Goal: Task Accomplishment & Management: Use online tool/utility

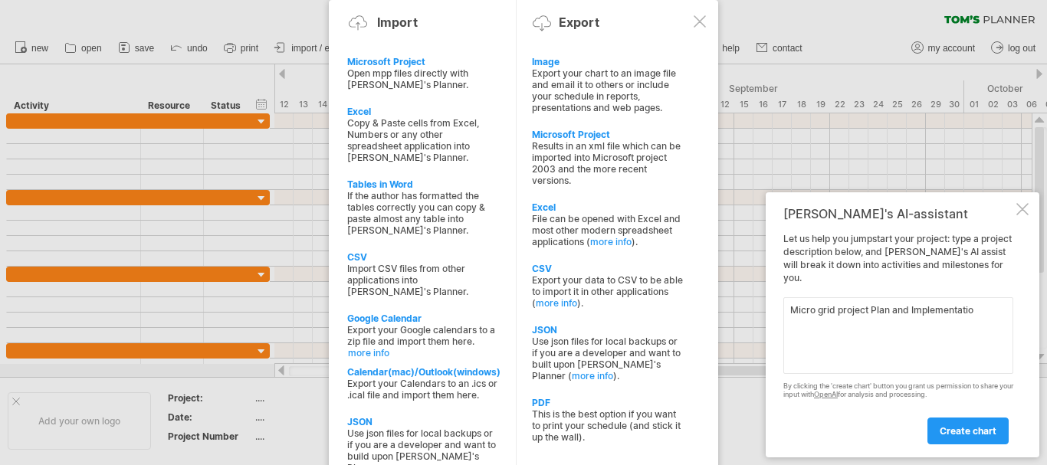
type textarea "Micro grid project Plan and Implementation"
click at [975, 431] on span "create chart" at bounding box center [968, 432] width 57 height 12
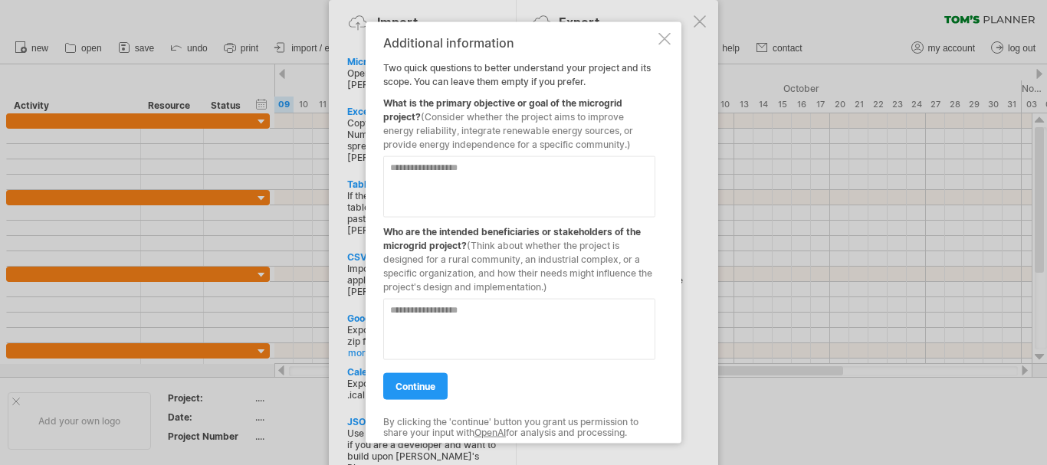
click at [456, 180] on textarea at bounding box center [519, 186] width 272 height 61
type textarea "**********"
click at [461, 327] on textarea at bounding box center [519, 328] width 272 height 61
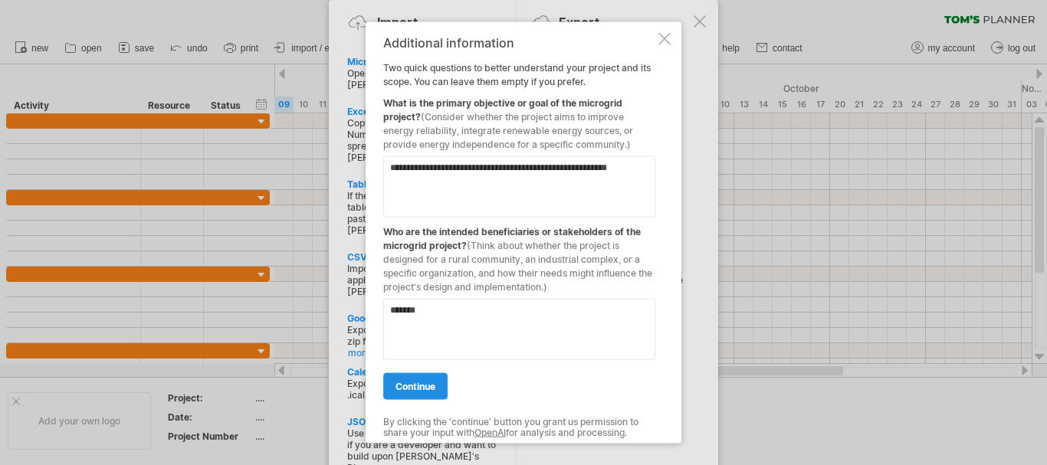
type textarea "*******"
click at [432, 389] on span "continue" at bounding box center [416, 386] width 40 height 12
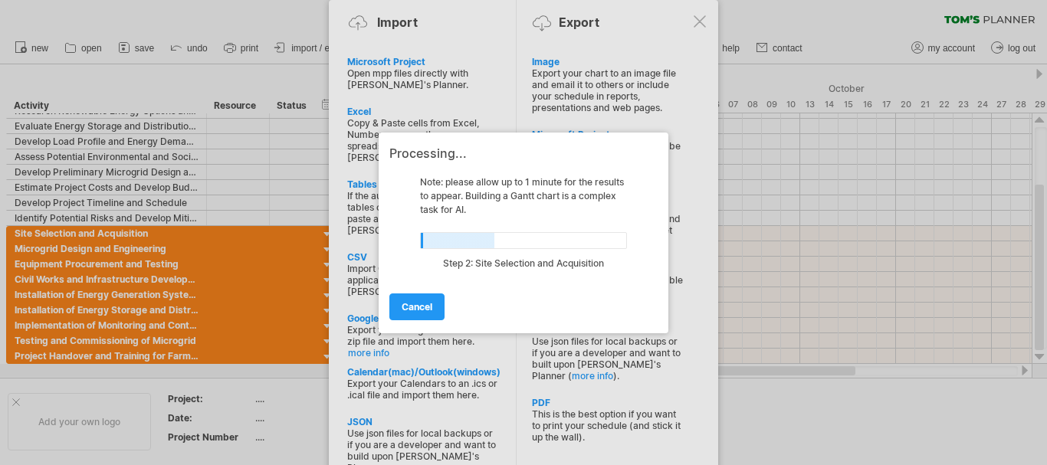
click at [319, 216] on div at bounding box center [523, 232] width 1047 height 465
click at [169, 248] on div at bounding box center [523, 232] width 1047 height 465
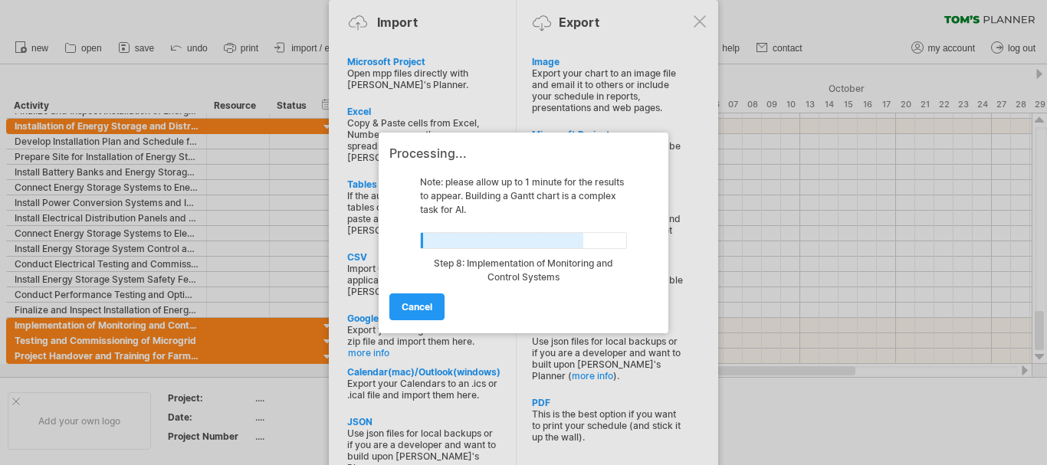
click at [90, 275] on div at bounding box center [523, 232] width 1047 height 465
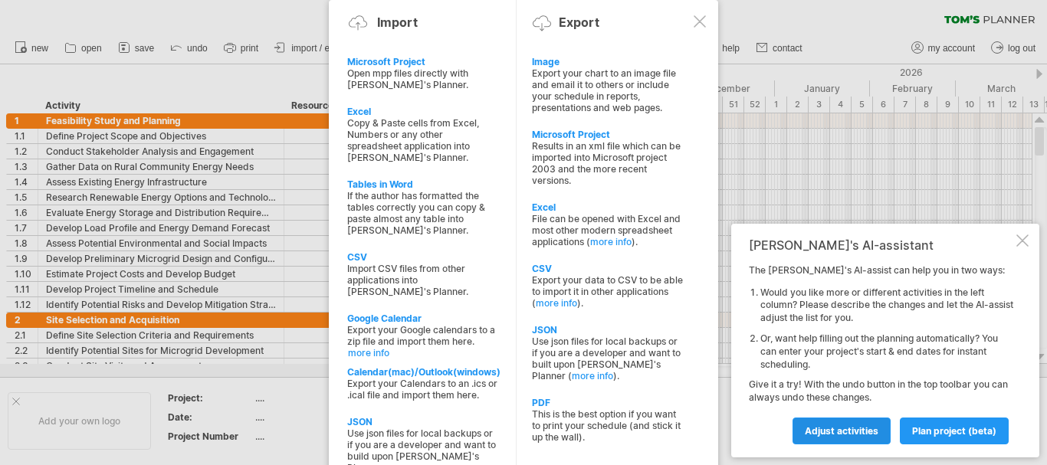
click at [868, 434] on span "Adjust activities" at bounding box center [842, 432] width 74 height 12
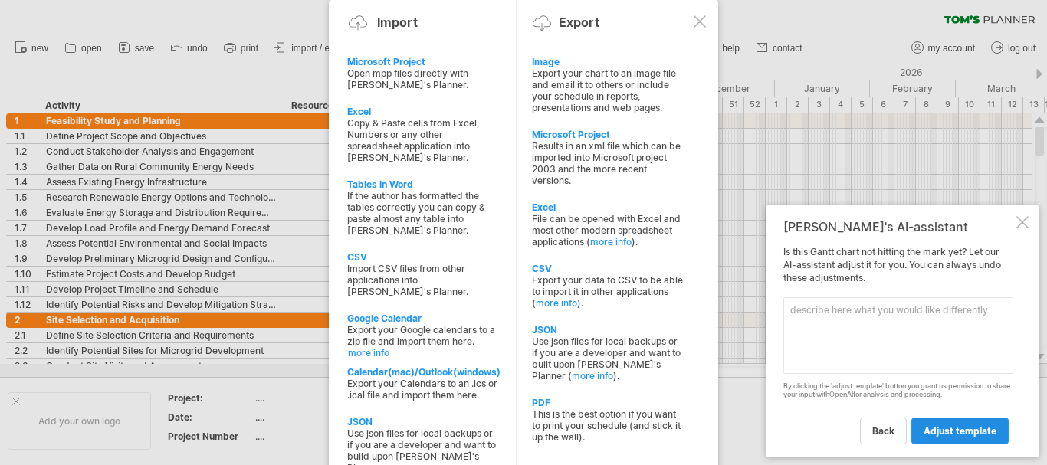
click at [958, 420] on link "adjust template" at bounding box center [960, 431] width 97 height 27
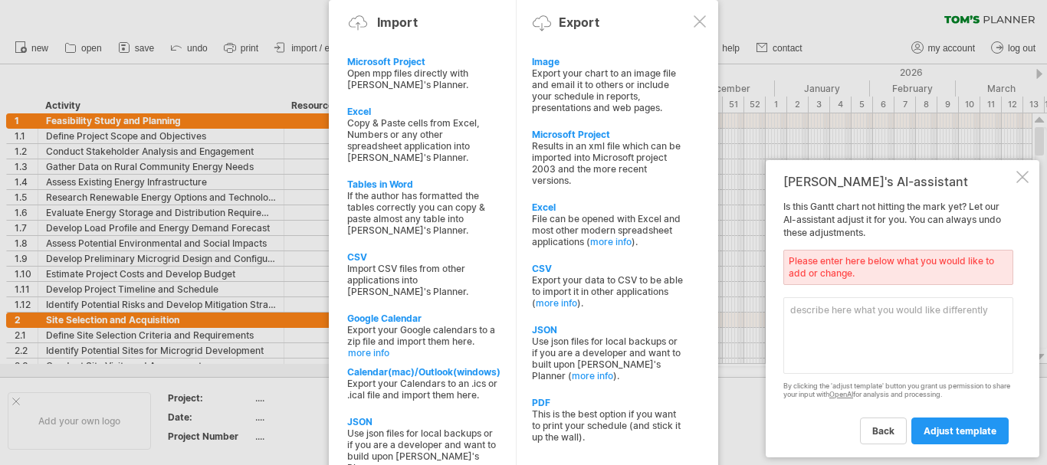
click at [868, 28] on div at bounding box center [523, 232] width 1047 height 465
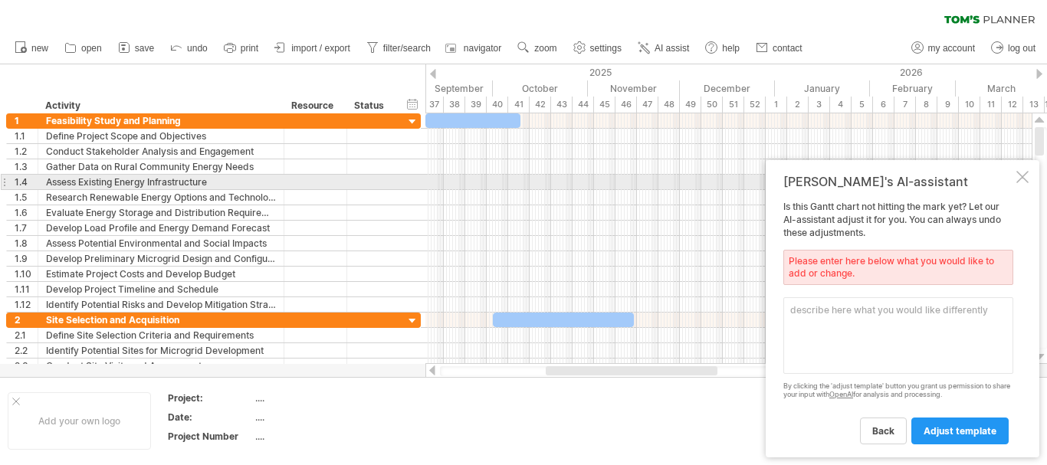
click at [1028, 176] on div at bounding box center [1023, 177] width 12 height 12
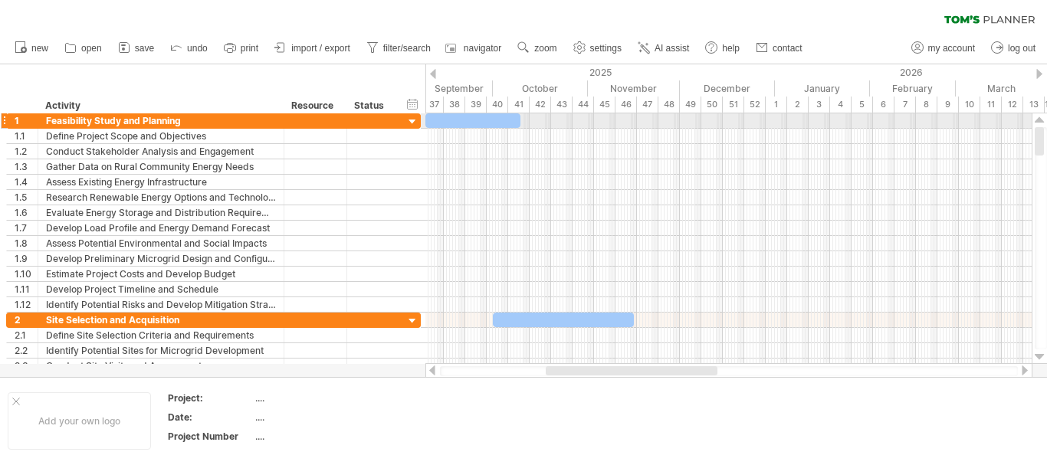
click at [465, 120] on div at bounding box center [473, 120] width 95 height 15
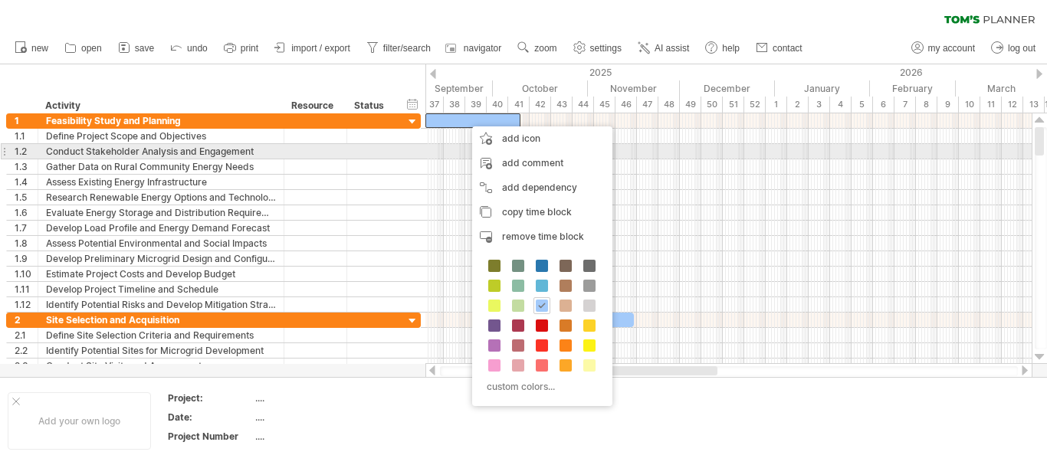
click at [438, 156] on div at bounding box center [729, 151] width 606 height 15
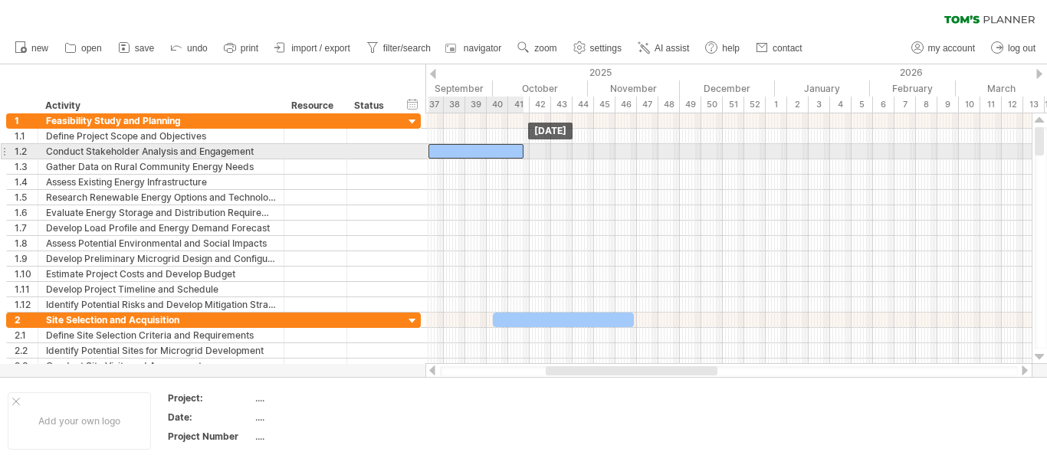
drag, startPoint x: 463, startPoint y: 115, endPoint x: 465, endPoint y: 144, distance: 29.2
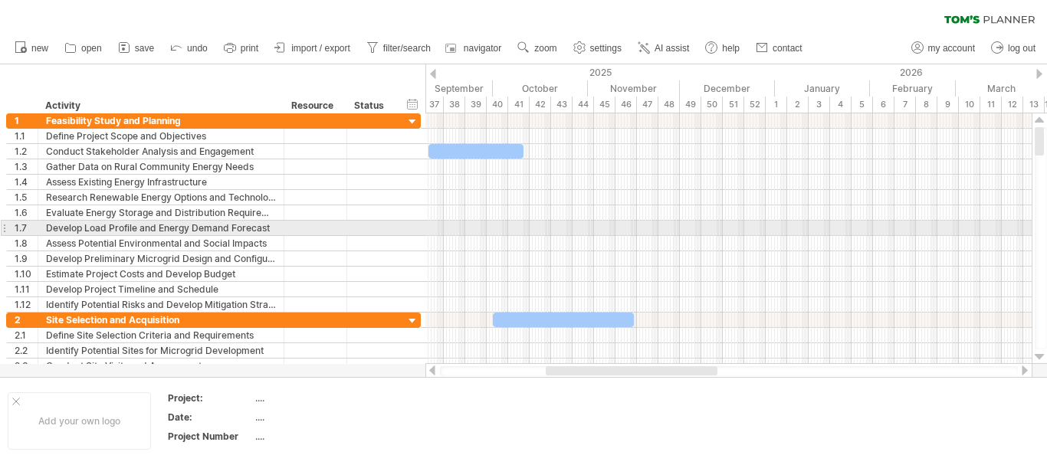
click at [526, 222] on div at bounding box center [729, 228] width 606 height 15
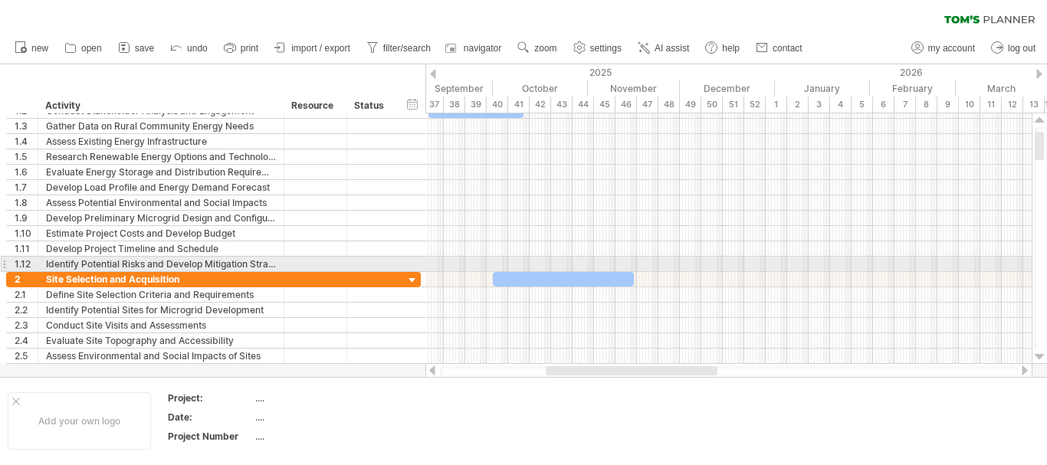
click at [5, 265] on div at bounding box center [4, 264] width 6 height 16
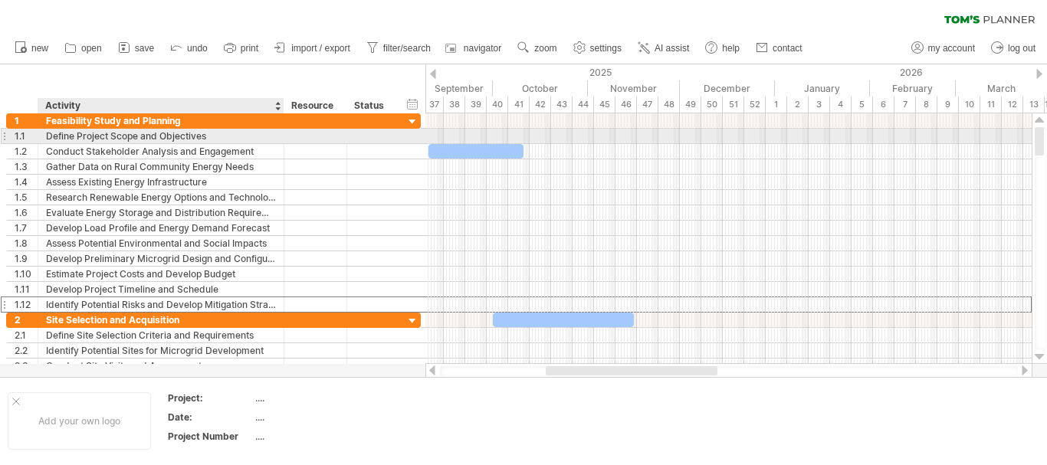
click at [113, 140] on div "Define Project Scope and Objectives" at bounding box center [161, 136] width 230 height 15
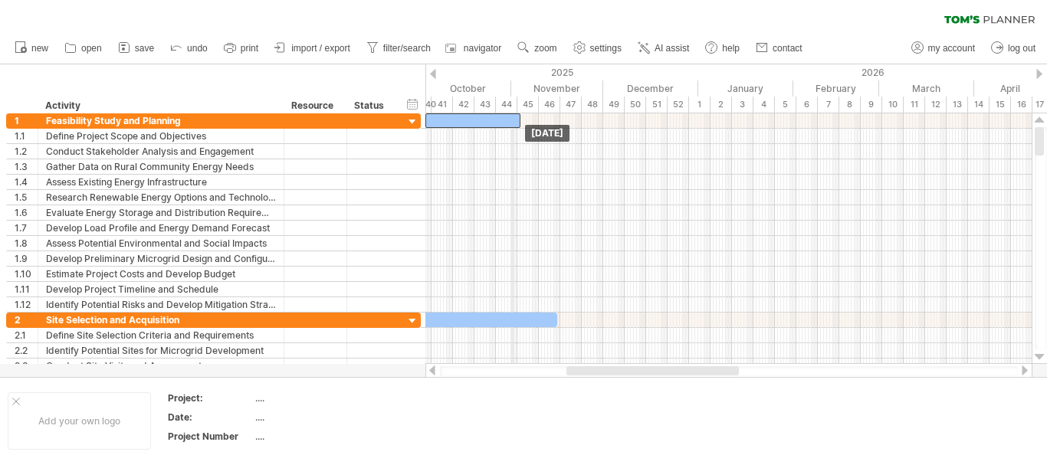
drag, startPoint x: 440, startPoint y: 154, endPoint x: 514, endPoint y: 96, distance: 93.9
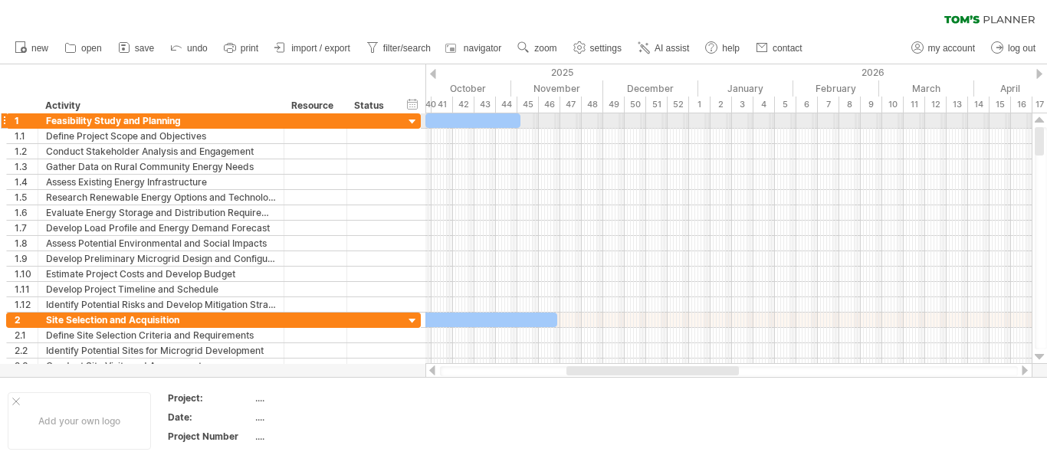
click at [465, 118] on div at bounding box center [473, 120] width 95 height 15
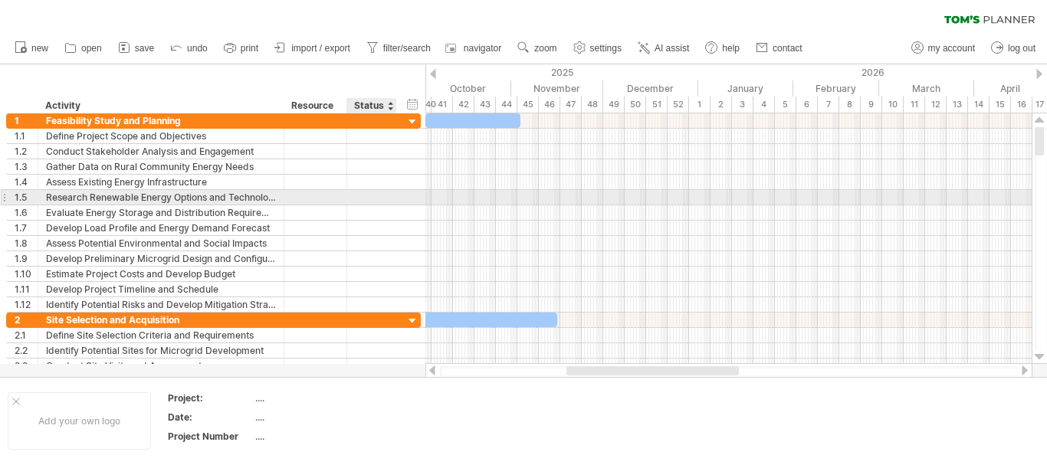
click at [358, 193] on div at bounding box center [372, 197] width 34 height 15
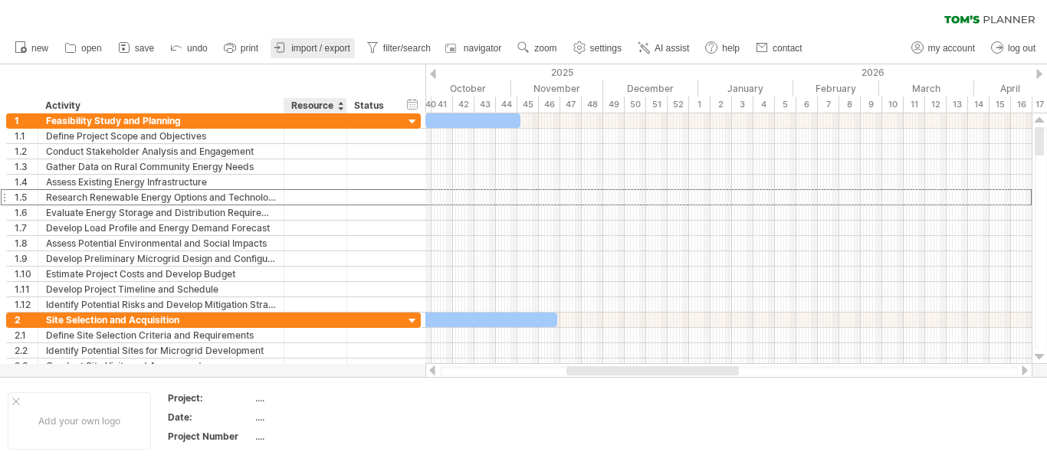
click at [335, 55] on link "import / export" at bounding box center [313, 48] width 84 height 20
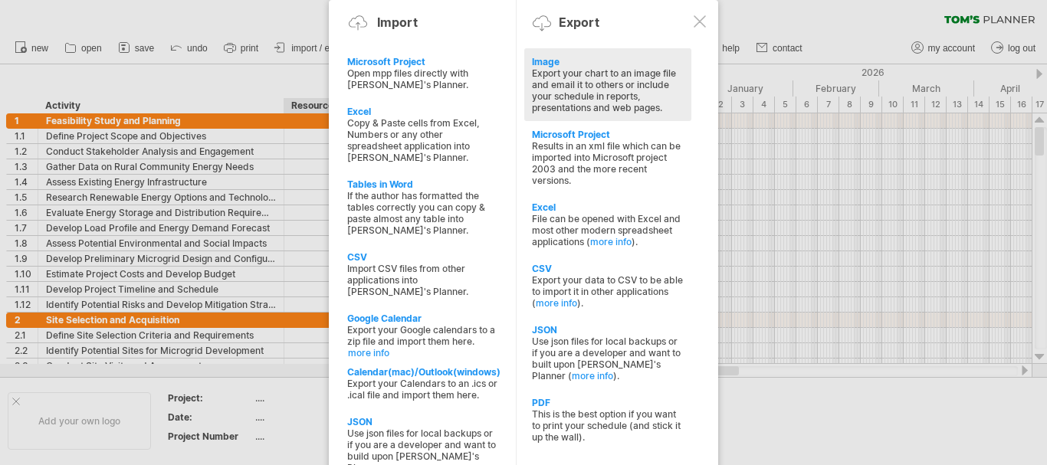
click at [587, 77] on div "Export your chart to an image file and email it to others or include your sched…" at bounding box center [608, 90] width 152 height 46
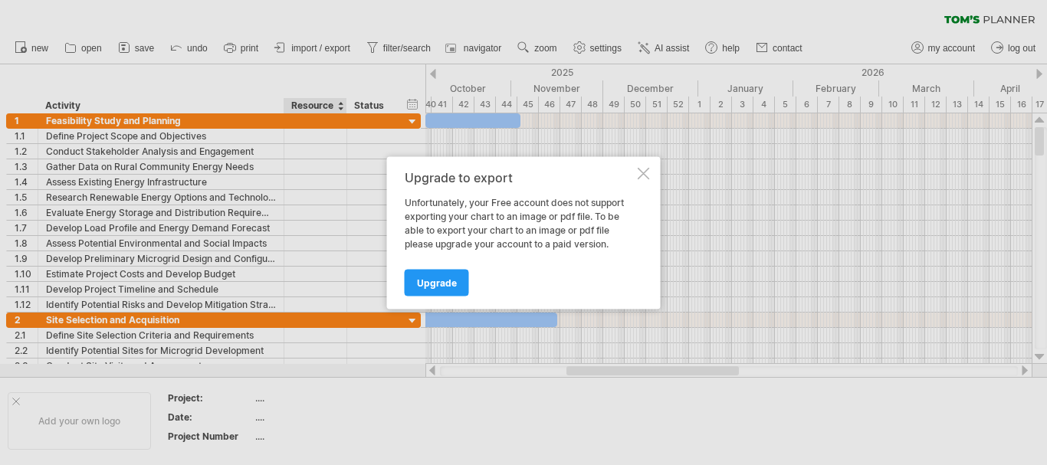
click at [643, 174] on div at bounding box center [644, 173] width 12 height 12
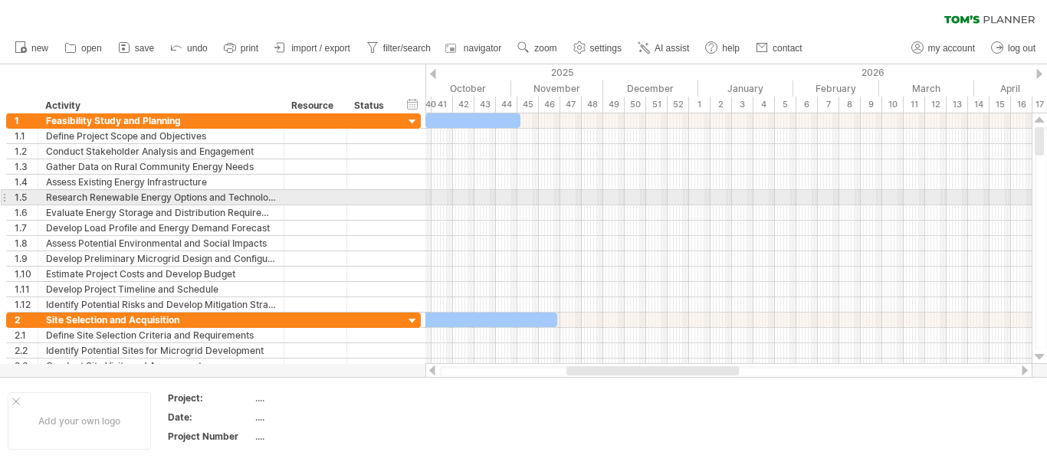
click at [554, 201] on div at bounding box center [729, 197] width 606 height 15
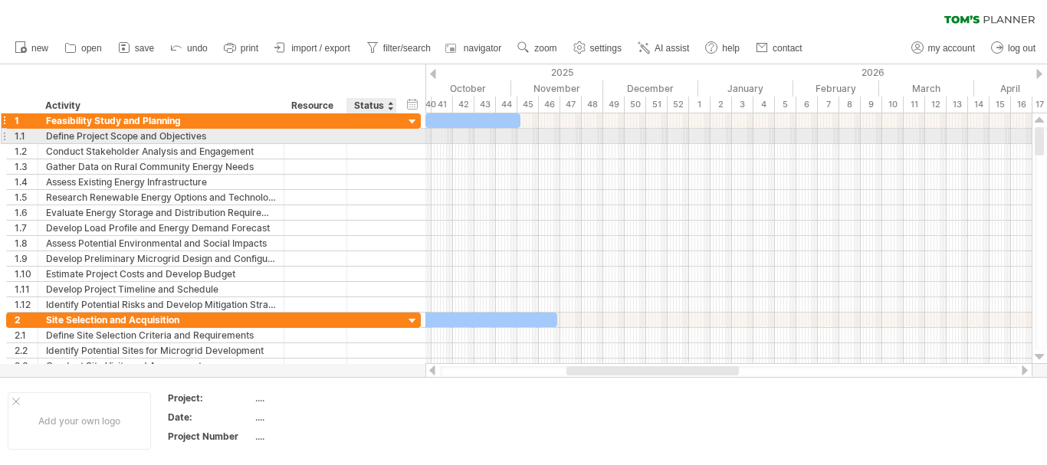
click at [409, 123] on div at bounding box center [413, 122] width 15 height 15
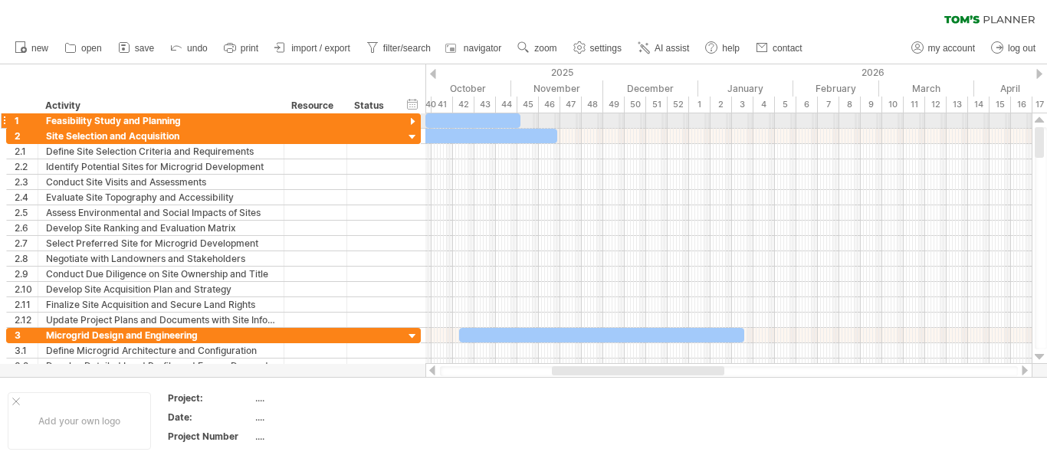
click at [412, 125] on div at bounding box center [413, 122] width 15 height 15
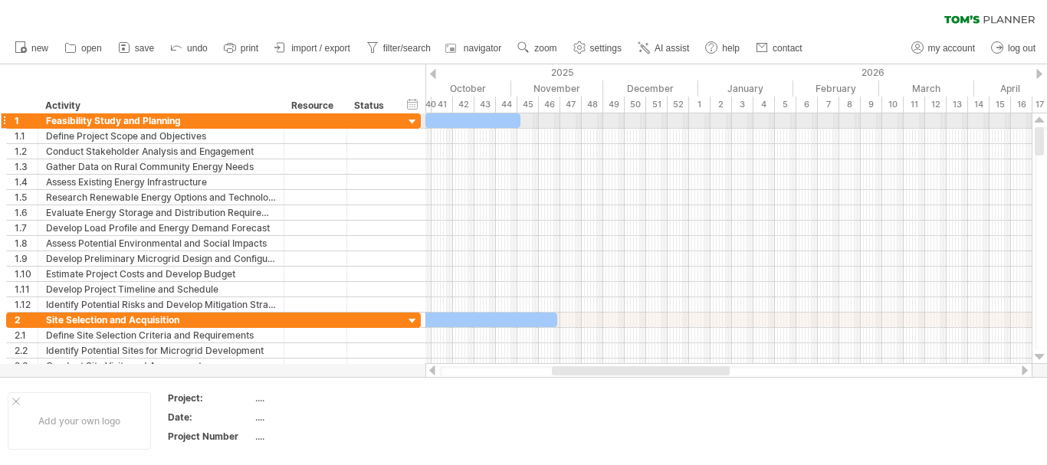
click at [412, 122] on div at bounding box center [413, 122] width 15 height 15
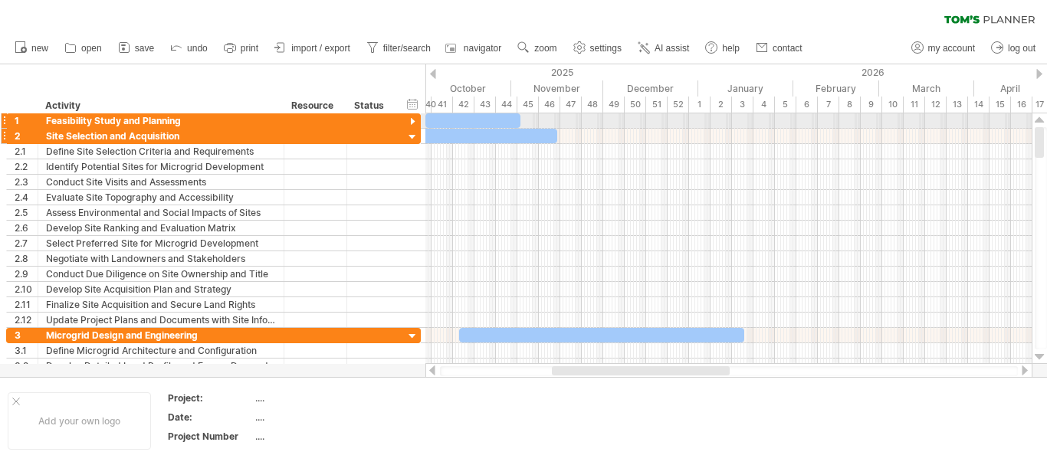
click at [414, 140] on div at bounding box center [413, 137] width 15 height 15
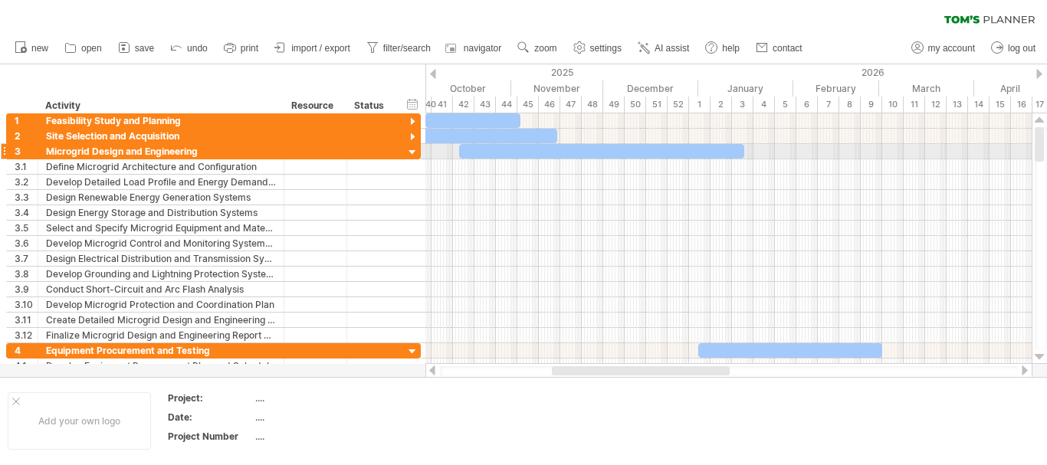
click at [413, 154] on div at bounding box center [413, 153] width 15 height 15
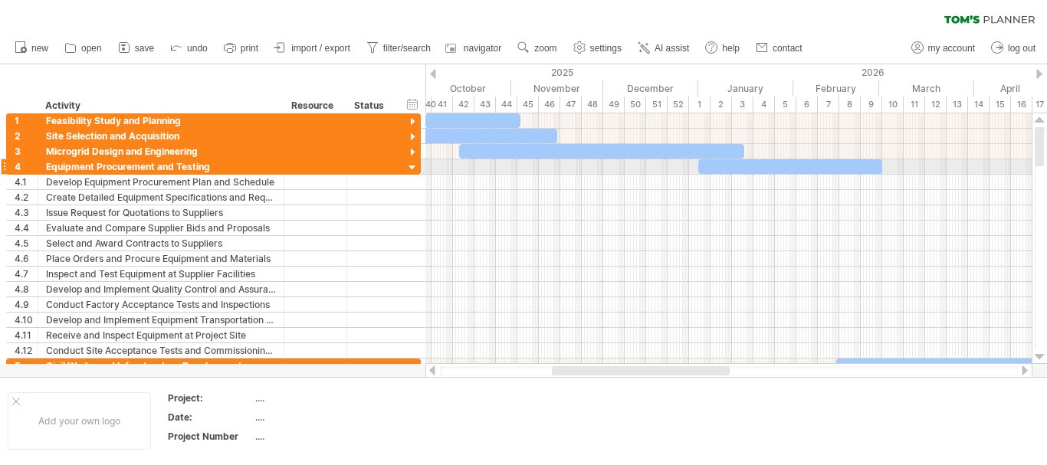
click at [414, 170] on div at bounding box center [413, 168] width 15 height 15
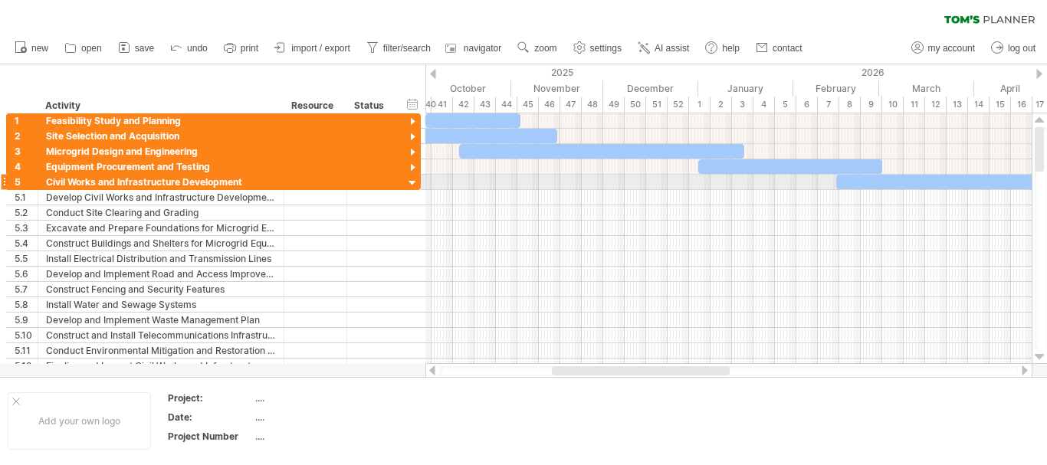
click at [415, 185] on div at bounding box center [413, 183] width 15 height 15
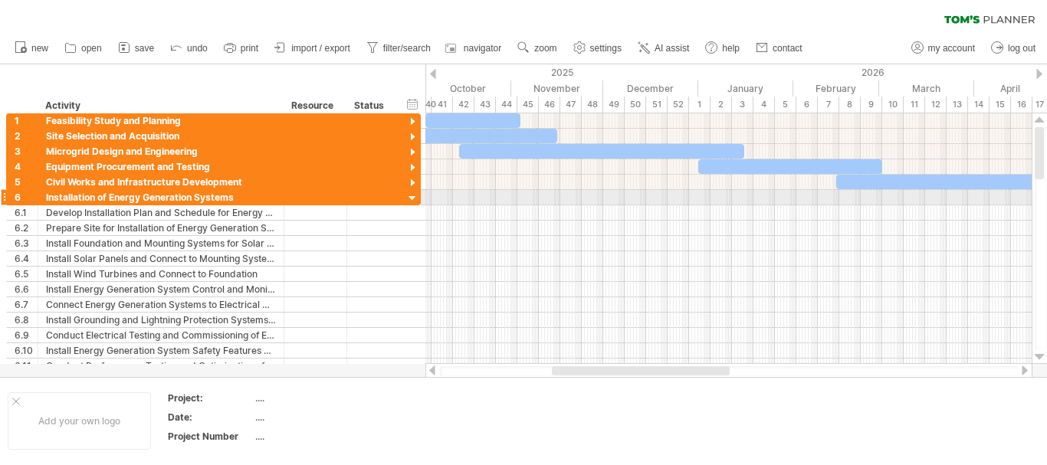
click at [414, 197] on div at bounding box center [413, 199] width 15 height 15
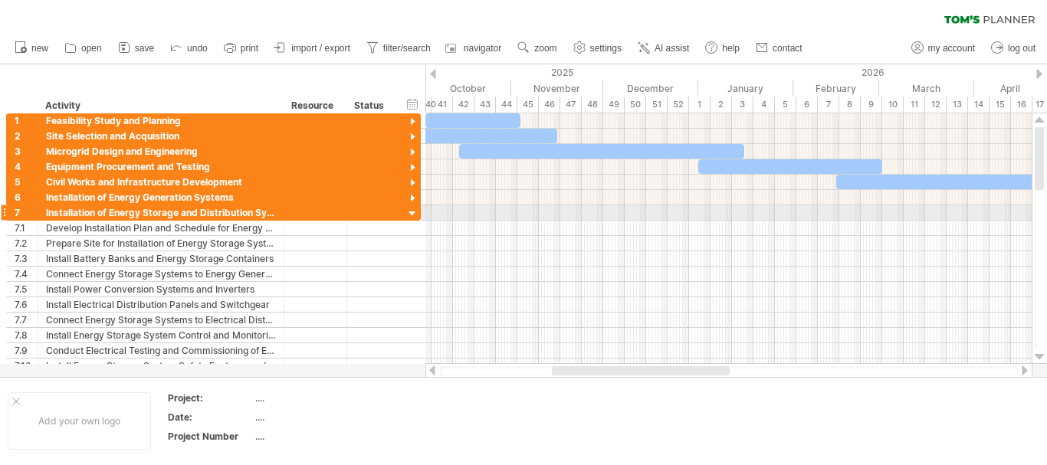
click at [412, 210] on div at bounding box center [413, 214] width 15 height 15
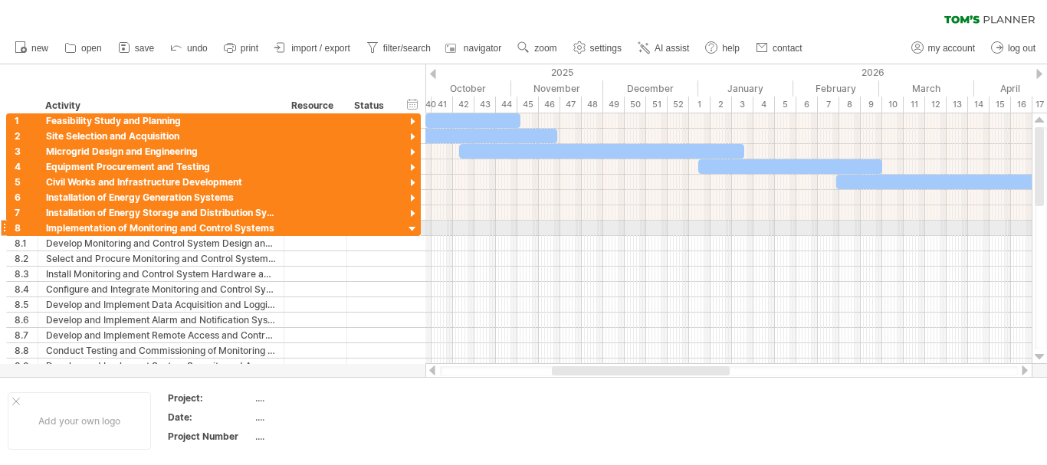
click at [412, 228] on div at bounding box center [413, 229] width 15 height 15
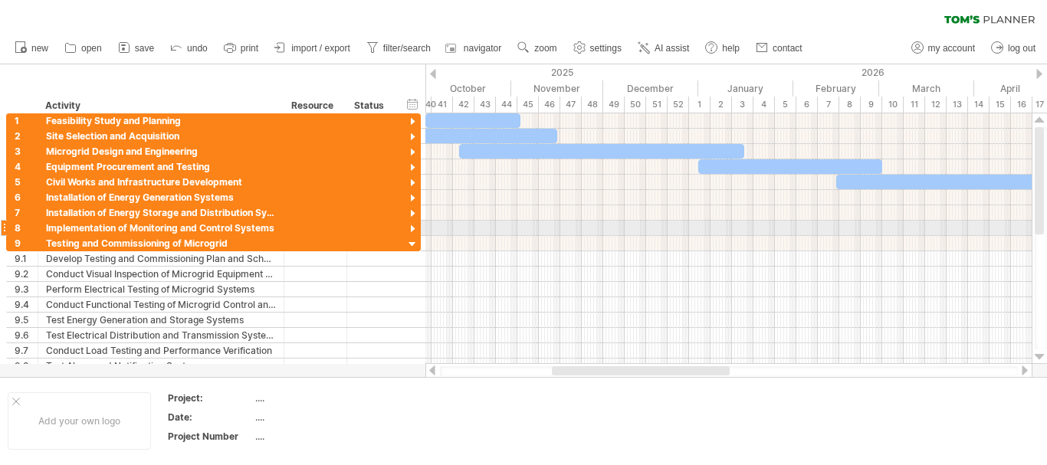
click at [412, 228] on div at bounding box center [413, 229] width 15 height 15
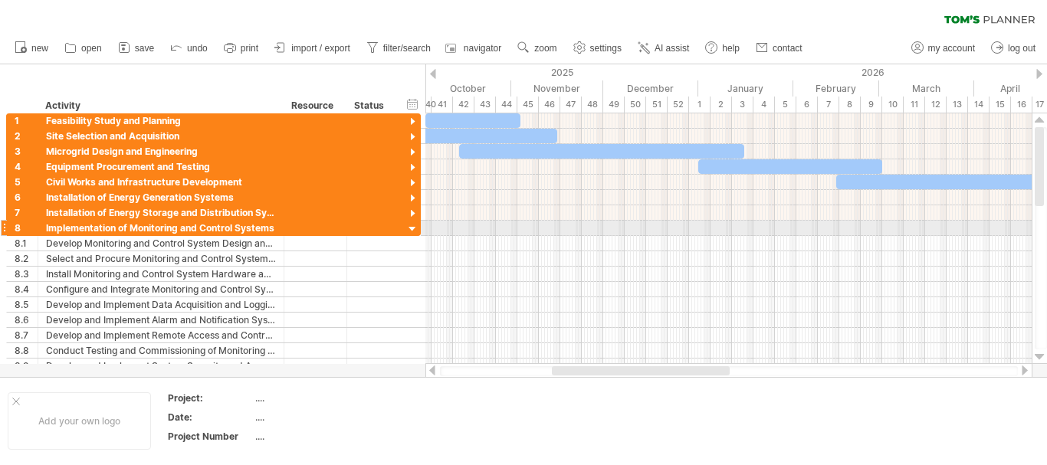
click at [412, 231] on div at bounding box center [413, 229] width 15 height 15
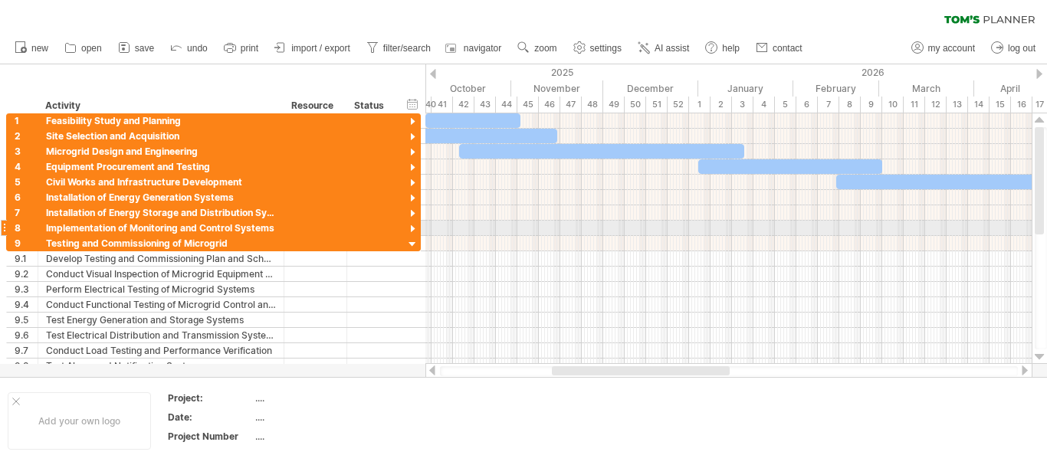
click at [412, 232] on div at bounding box center [413, 229] width 15 height 15
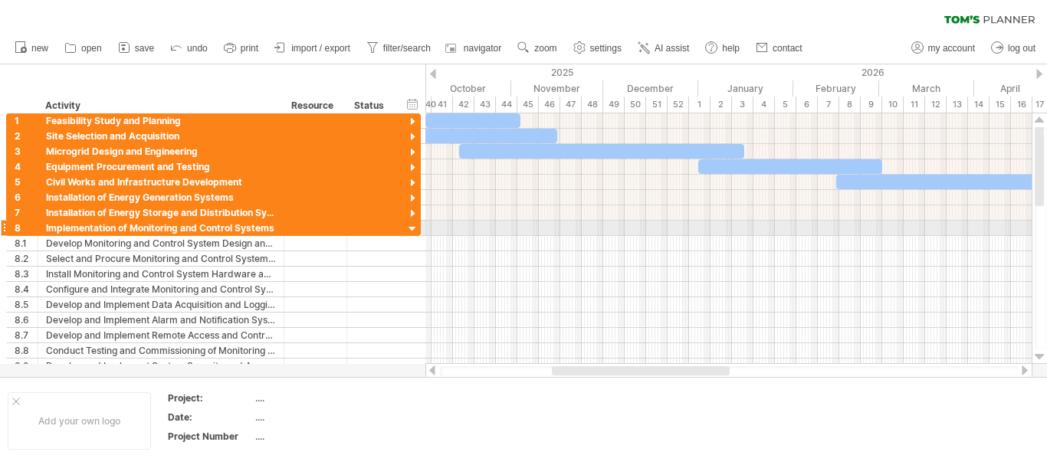
click at [413, 235] on div at bounding box center [413, 229] width 15 height 15
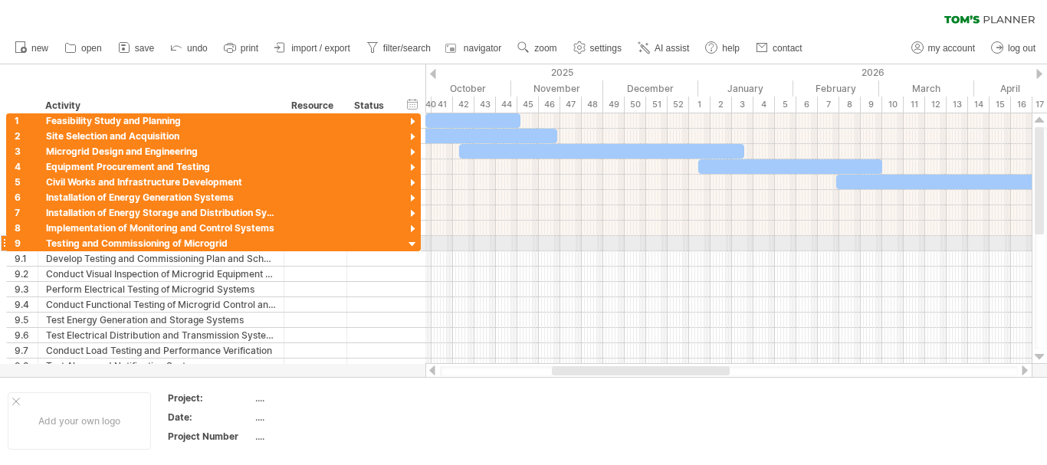
click at [413, 246] on div at bounding box center [413, 245] width 15 height 15
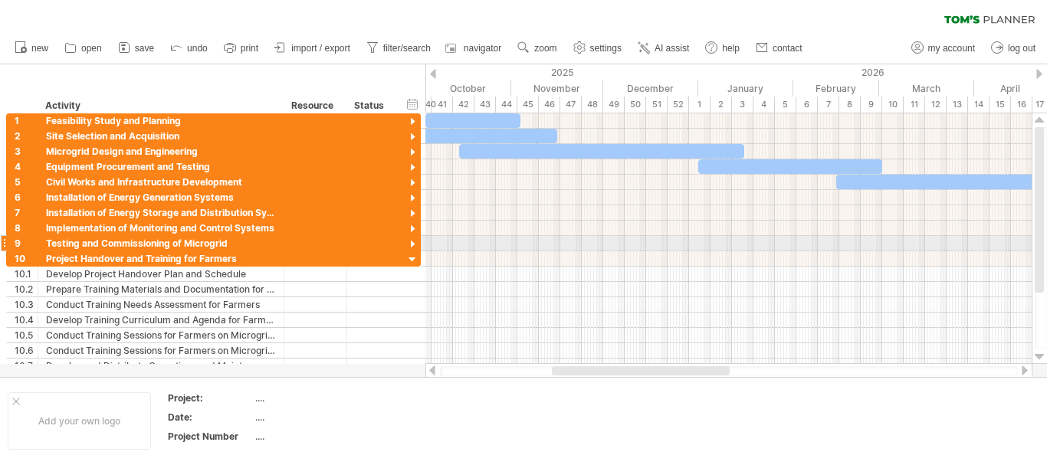
click at [413, 246] on div at bounding box center [413, 245] width 15 height 15
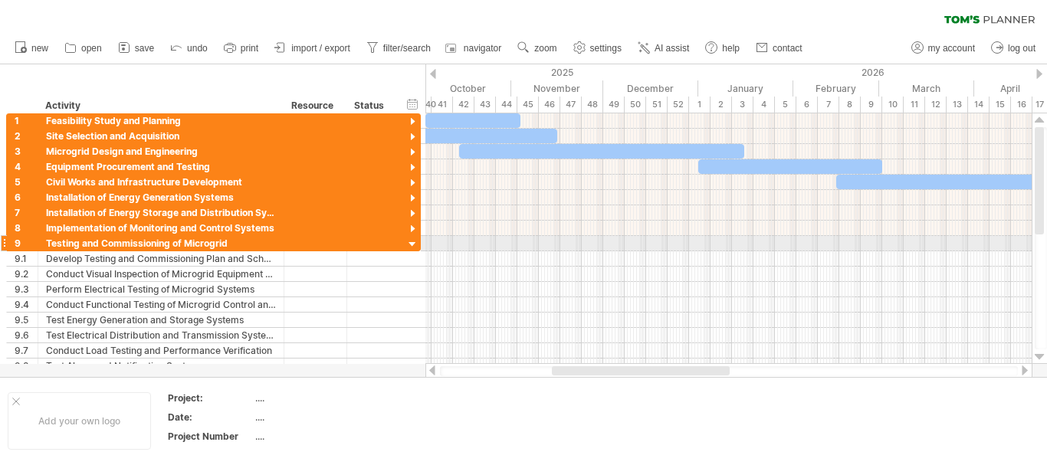
click at [412, 247] on div at bounding box center [413, 245] width 15 height 15
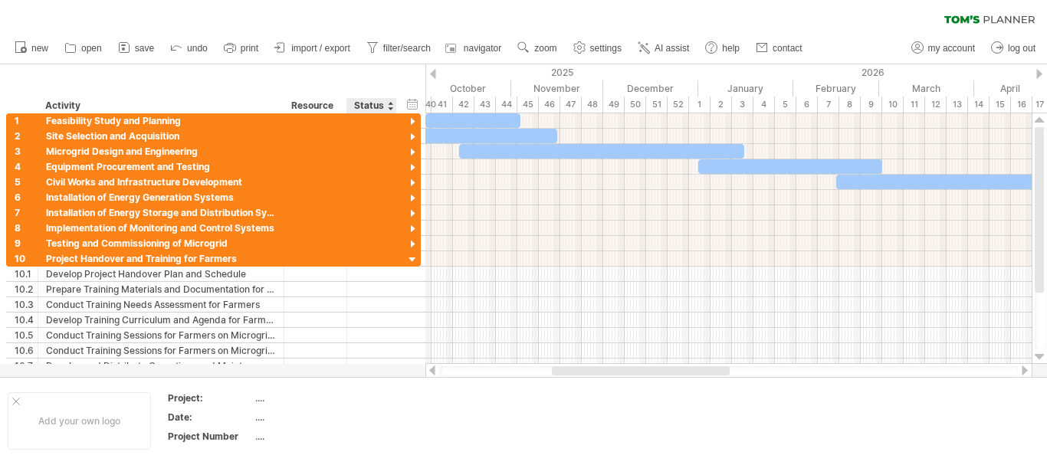
click at [425, 85] on div "hide start/end/duration show start/end/duration ******** Activity ******** Reso…" at bounding box center [213, 88] width 426 height 49
click at [445, 103] on div "41" at bounding box center [442, 105] width 21 height 16
click at [413, 261] on div at bounding box center [413, 260] width 15 height 15
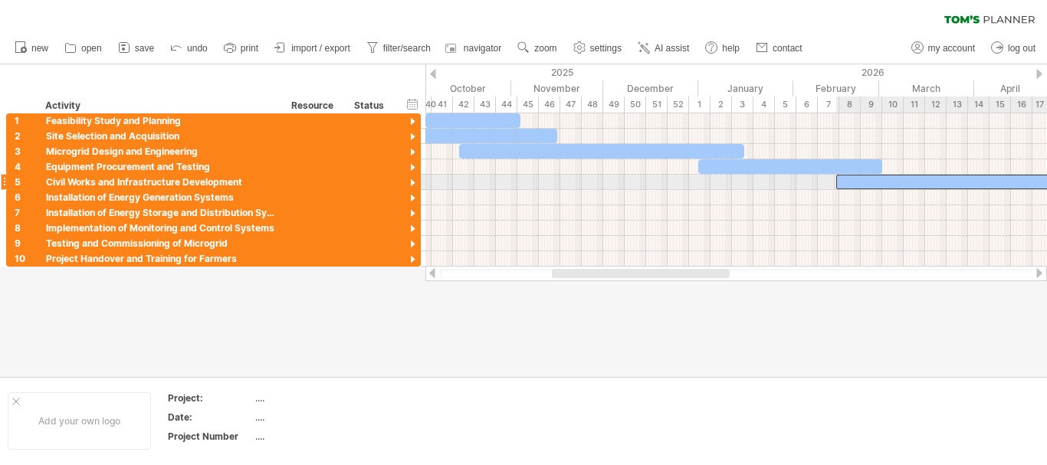
click at [870, 184] on div at bounding box center [975, 182] width 276 height 15
click at [883, 182] on div at bounding box center [975, 182] width 276 height 15
click at [853, 179] on div at bounding box center [975, 182] width 276 height 15
click at [862, 176] on div at bounding box center [975, 182] width 276 height 15
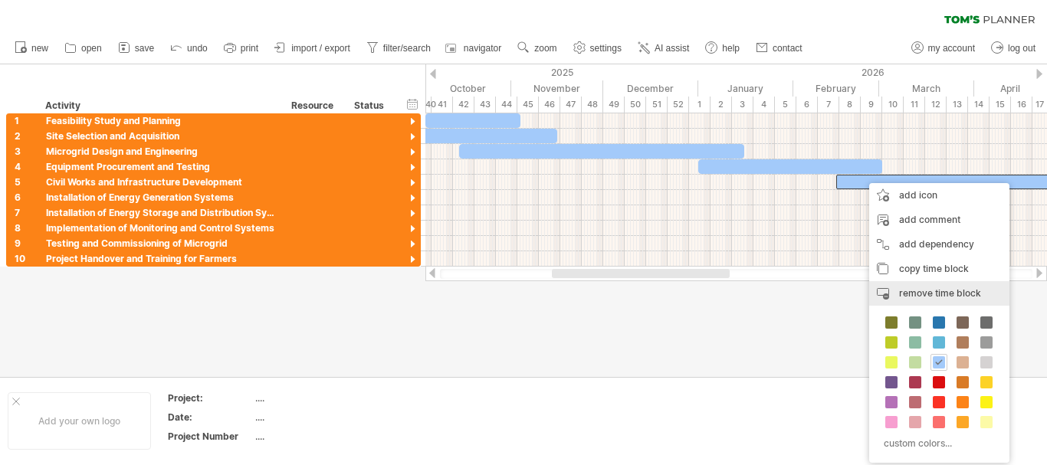
click at [910, 289] on span "remove time block" at bounding box center [940, 294] width 82 height 12
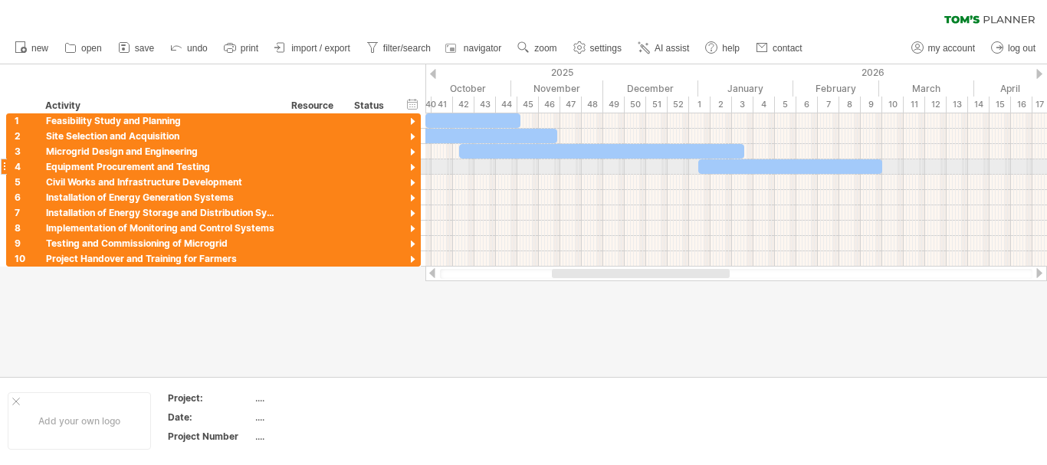
click at [778, 170] on div at bounding box center [791, 166] width 184 height 15
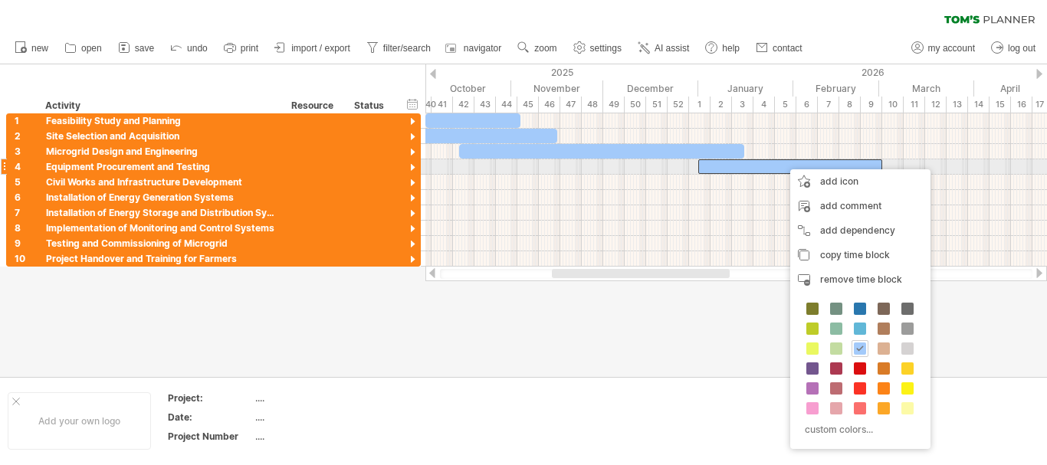
click at [778, 159] on div at bounding box center [791, 166] width 184 height 15
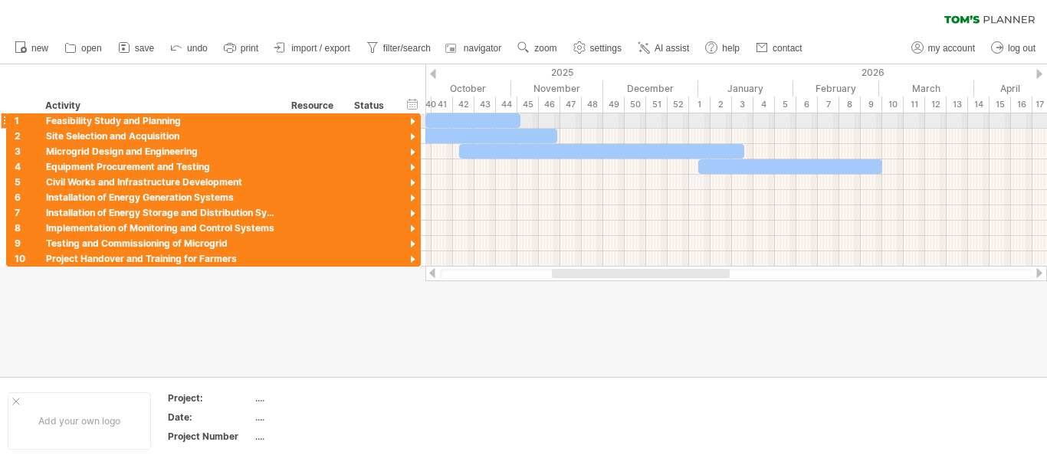
click at [432, 119] on div at bounding box center [473, 120] width 95 height 15
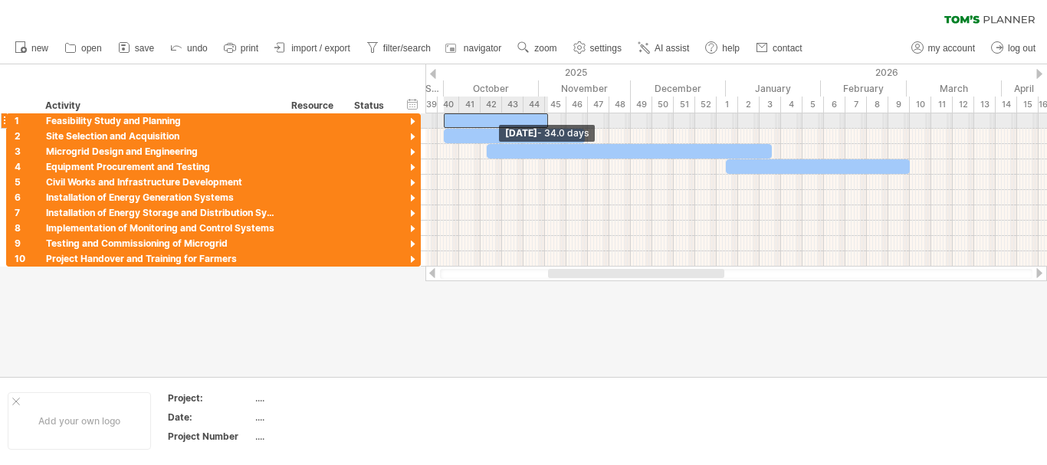
drag, startPoint x: 426, startPoint y: 118, endPoint x: 445, endPoint y: 122, distance: 18.8
click at [445, 122] on span at bounding box center [444, 120] width 6 height 15
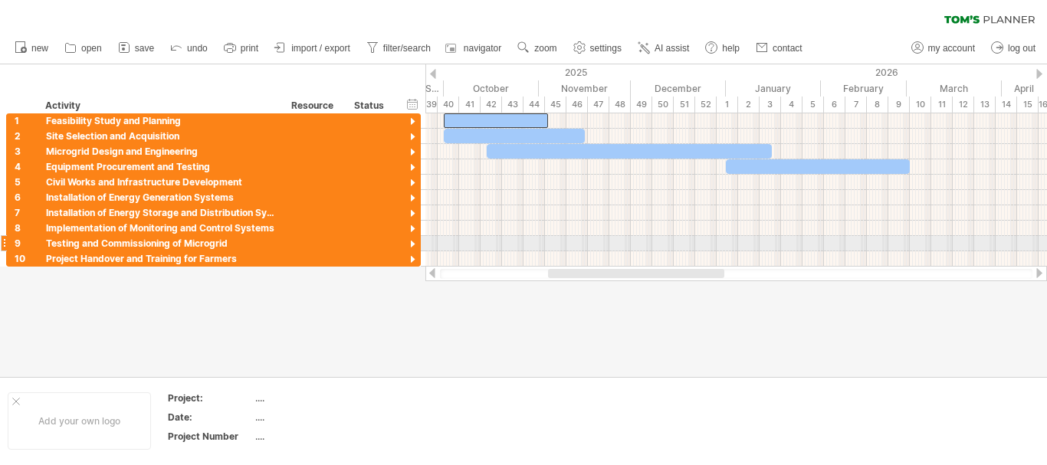
click at [568, 242] on div at bounding box center [737, 243] width 622 height 15
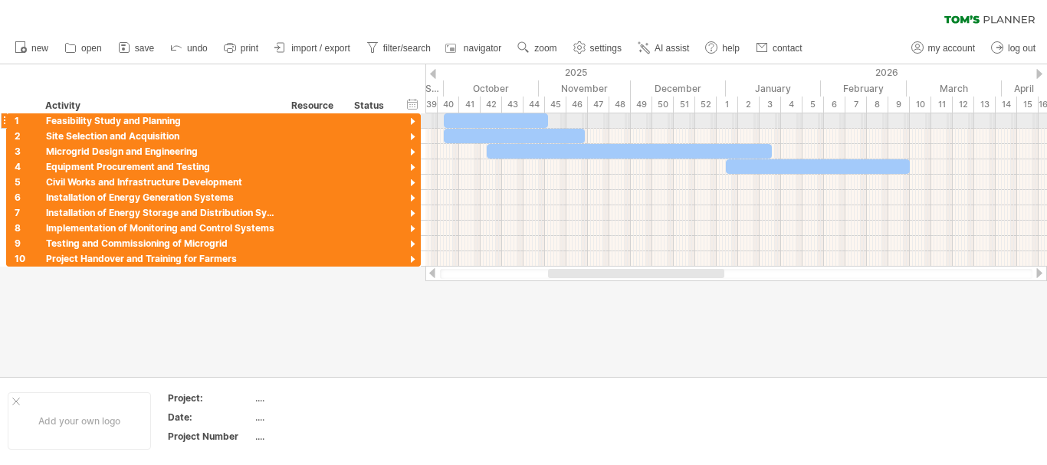
click at [472, 114] on div at bounding box center [496, 120] width 104 height 15
click at [463, 115] on div at bounding box center [490, 120] width 104 height 15
click at [539, 117] on span at bounding box center [542, 120] width 6 height 15
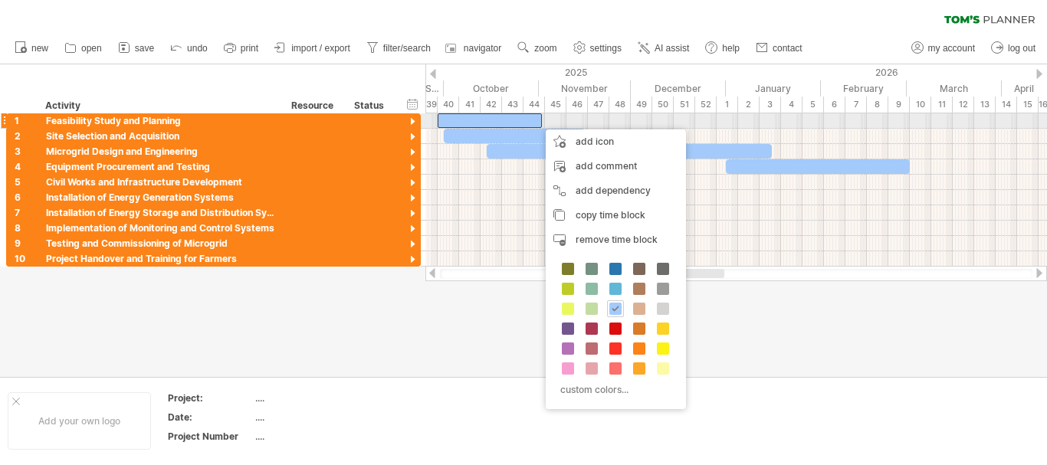
click at [510, 123] on div at bounding box center [490, 120] width 104 height 15
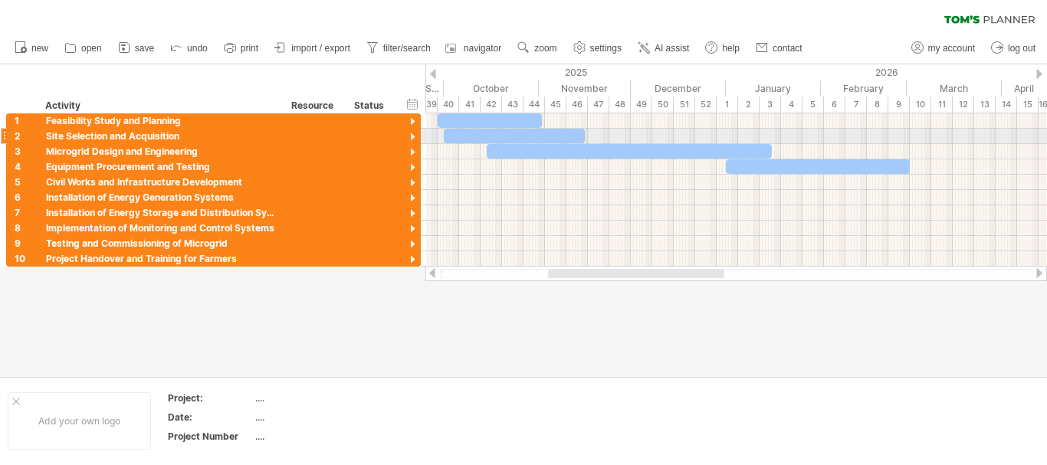
click at [528, 133] on div at bounding box center [514, 136] width 141 height 15
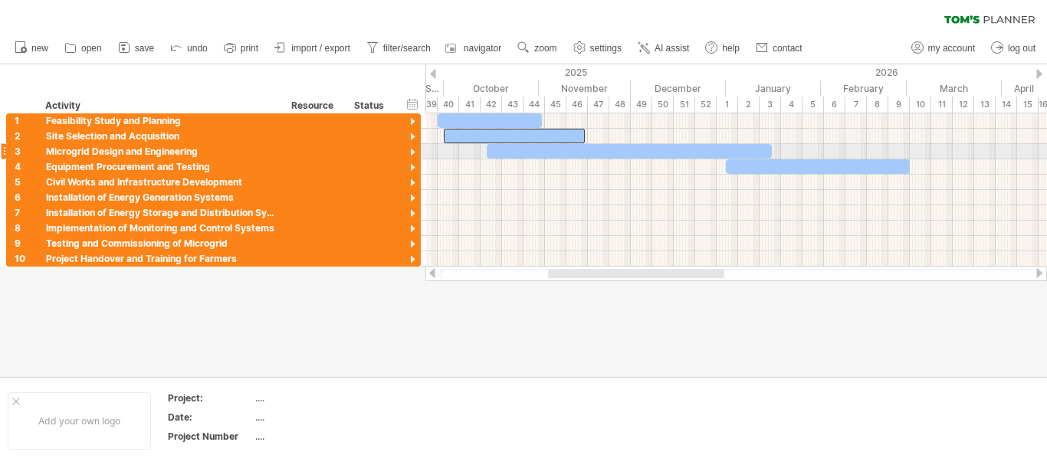
click at [541, 150] on div at bounding box center [629, 151] width 285 height 15
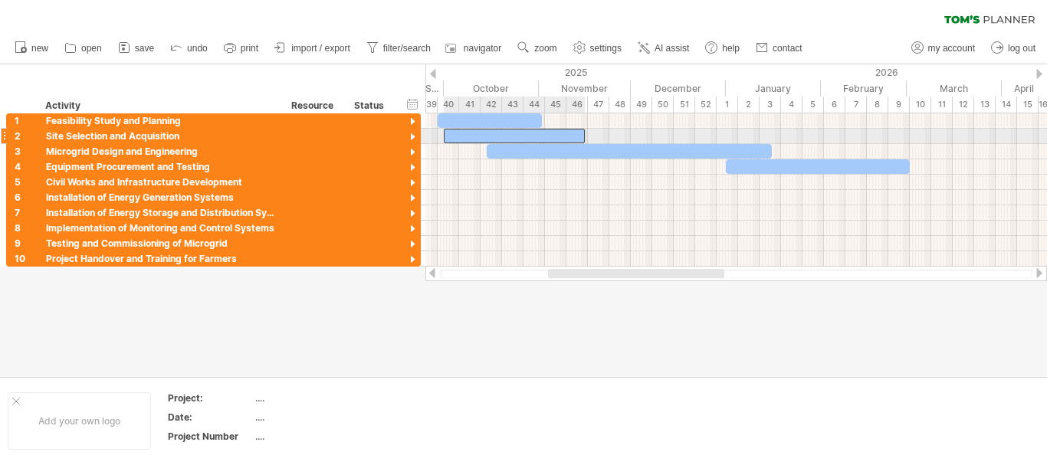
click at [514, 134] on div at bounding box center [514, 136] width 141 height 15
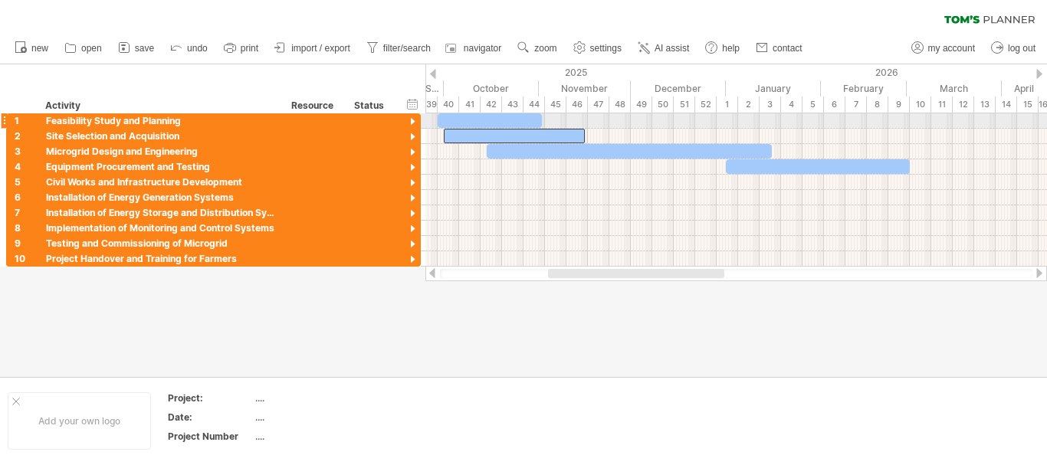
click at [528, 122] on div at bounding box center [490, 120] width 104 height 15
drag, startPoint x: 540, startPoint y: 121, endPoint x: 503, endPoint y: 122, distance: 36.8
click at [503, 122] on span at bounding box center [505, 120] width 6 height 15
drag, startPoint x: 439, startPoint y: 120, endPoint x: 457, endPoint y: 120, distance: 17.6
click at [457, 120] on span at bounding box center [456, 120] width 6 height 15
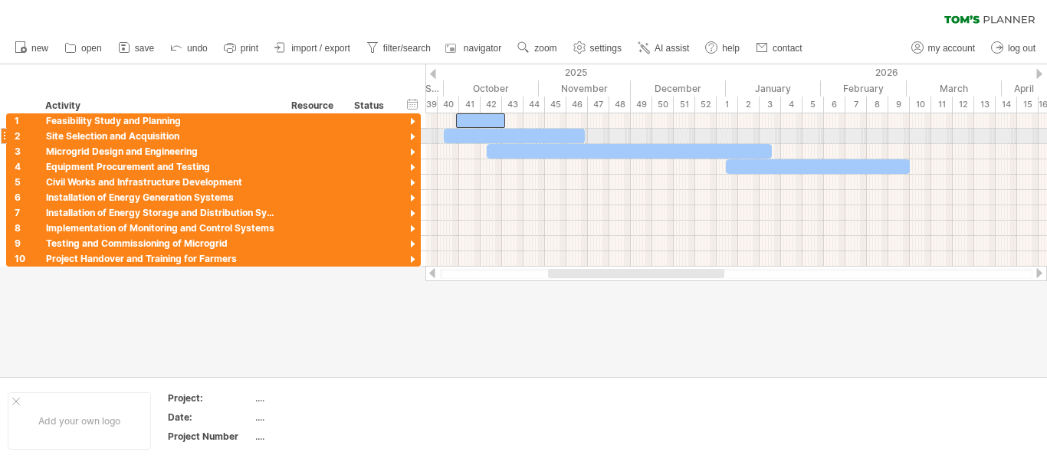
click at [498, 138] on div at bounding box center [514, 136] width 141 height 15
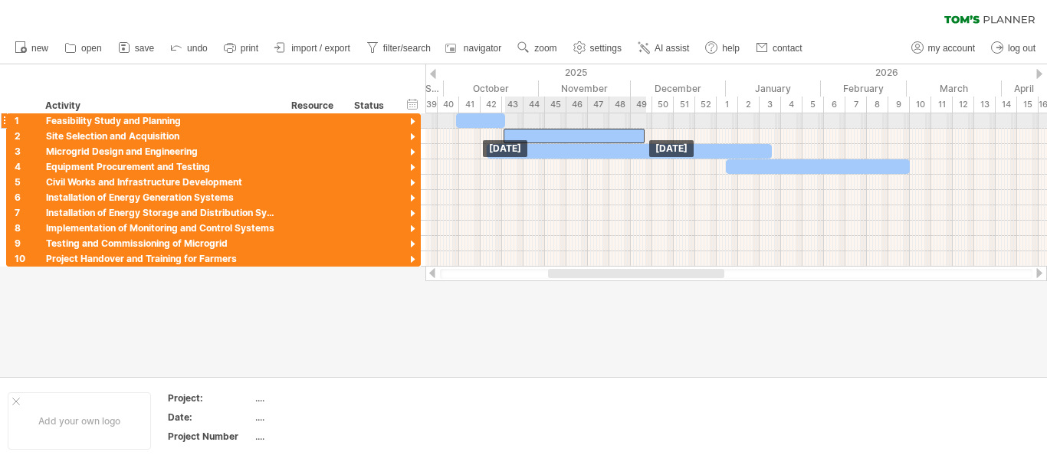
drag, startPoint x: 519, startPoint y: 130, endPoint x: 579, endPoint y: 128, distance: 59.8
click at [579, 128] on div "[DATE] [DATE]" at bounding box center [737, 189] width 622 height 153
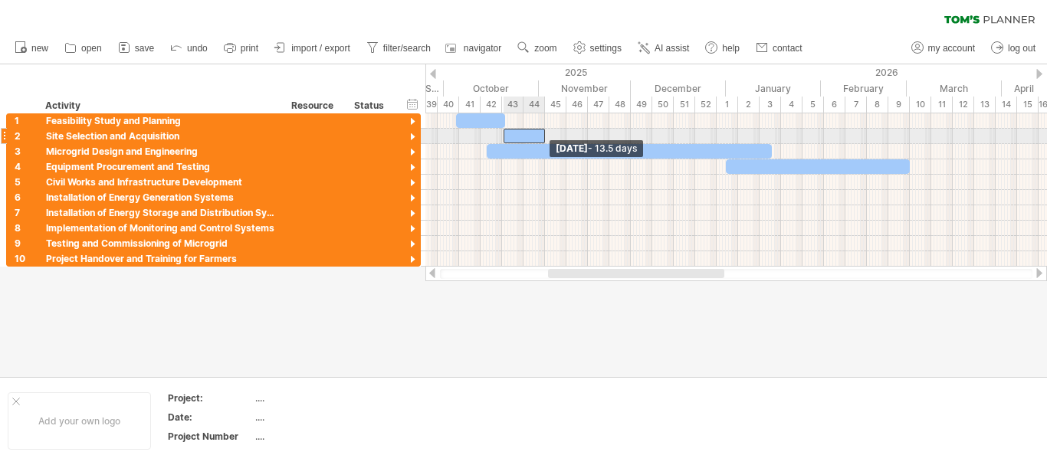
drag, startPoint x: 646, startPoint y: 139, endPoint x: 546, endPoint y: 139, distance: 99.7
click at [546, 139] on span at bounding box center [545, 136] width 6 height 15
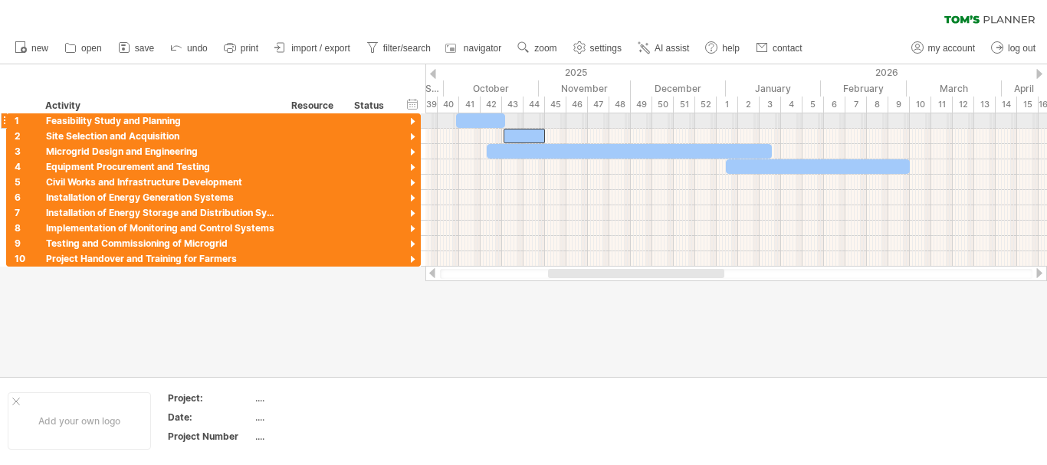
click at [501, 122] on div at bounding box center [480, 120] width 49 height 15
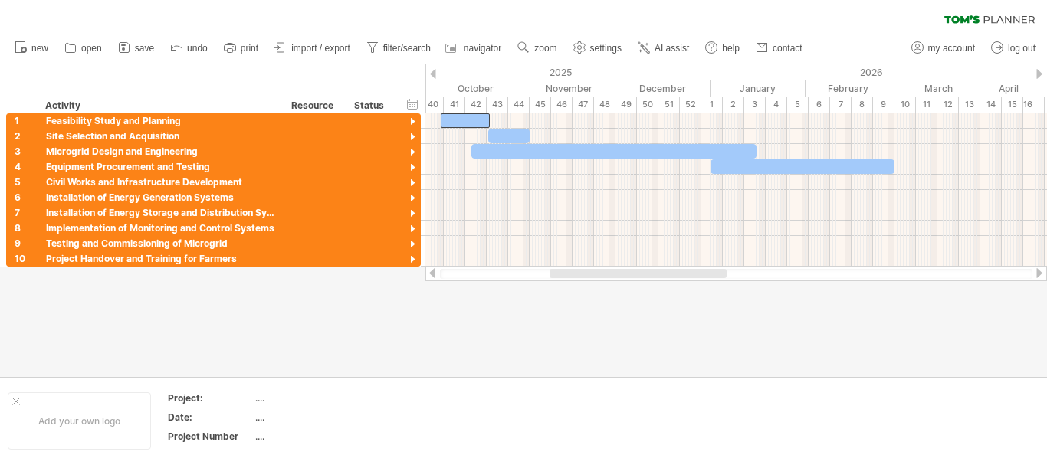
drag, startPoint x: 426, startPoint y: 70, endPoint x: 410, endPoint y: 74, distance: 16.6
click at [410, 74] on div "Trying to reach [DOMAIN_NAME] Connected again... 0% clear filter new 1" at bounding box center [523, 232] width 1047 height 465
click at [669, 163] on div at bounding box center [737, 166] width 622 height 15
click at [685, 147] on div at bounding box center [614, 151] width 285 height 15
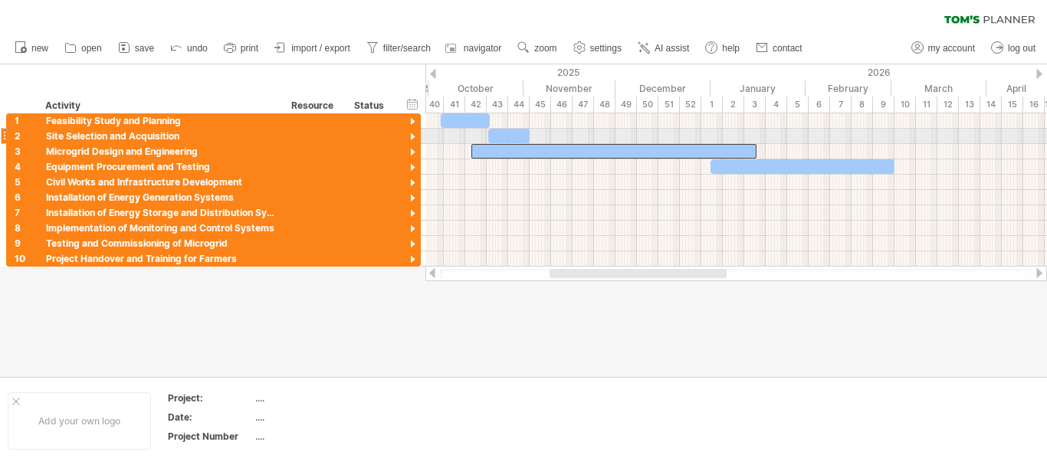
click at [689, 144] on div at bounding box center [614, 151] width 285 height 15
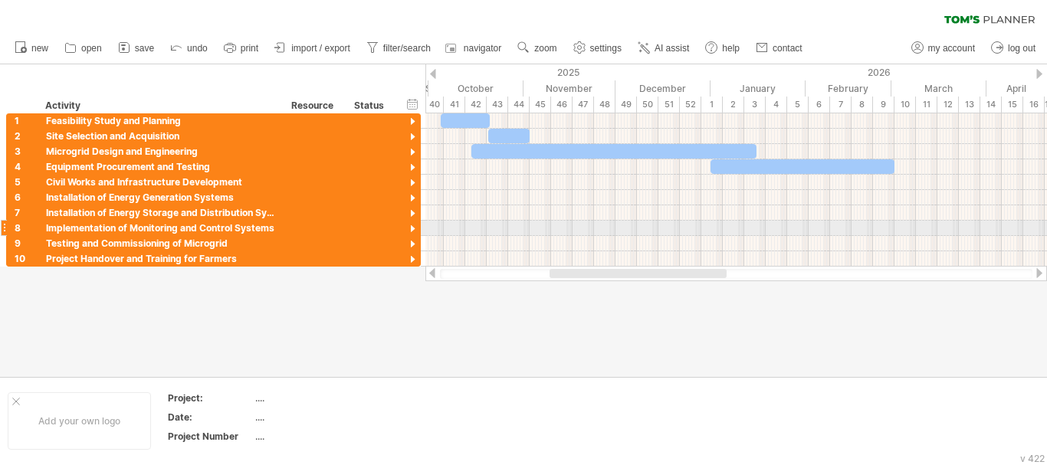
click at [698, 222] on div at bounding box center [737, 228] width 622 height 15
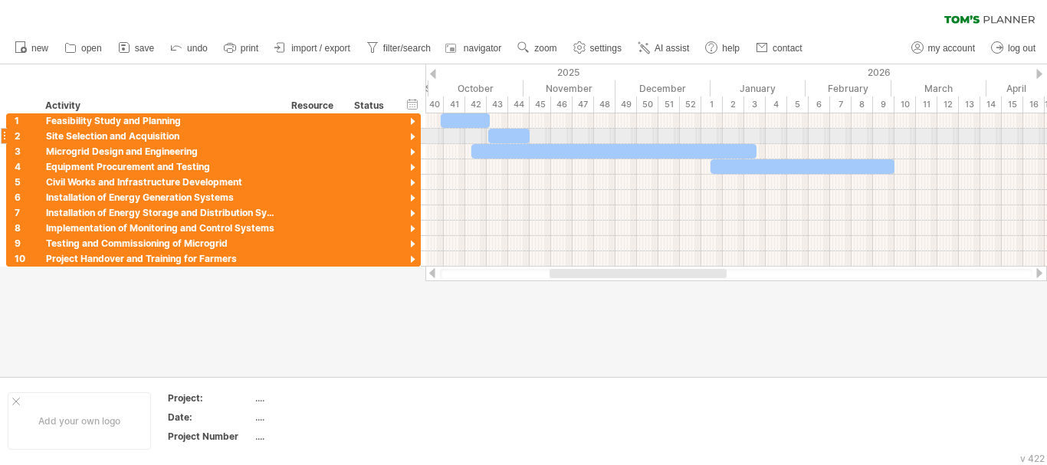
click at [695, 143] on div at bounding box center [737, 136] width 622 height 15
click at [505, 156] on div at bounding box center [614, 151] width 285 height 15
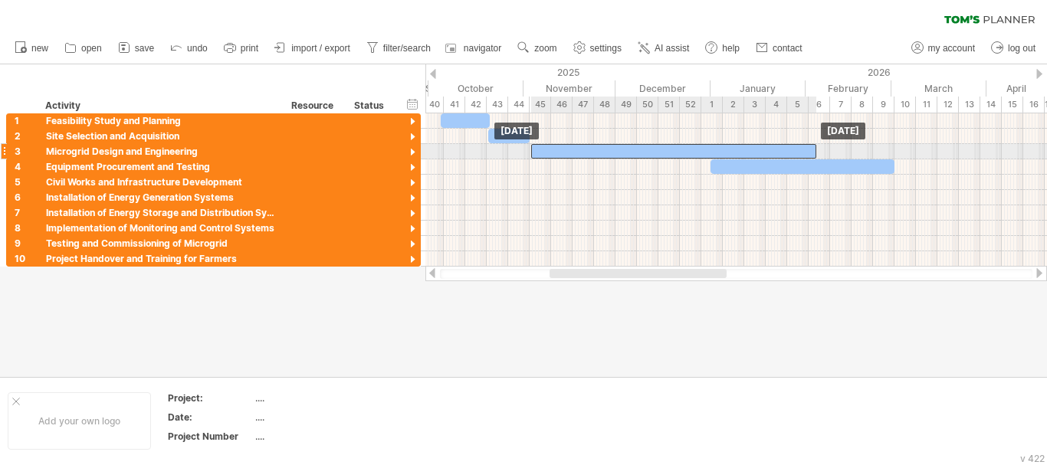
drag, startPoint x: 539, startPoint y: 144, endPoint x: 598, endPoint y: 147, distance: 59.1
click at [598, 147] on div at bounding box center [673, 151] width 285 height 15
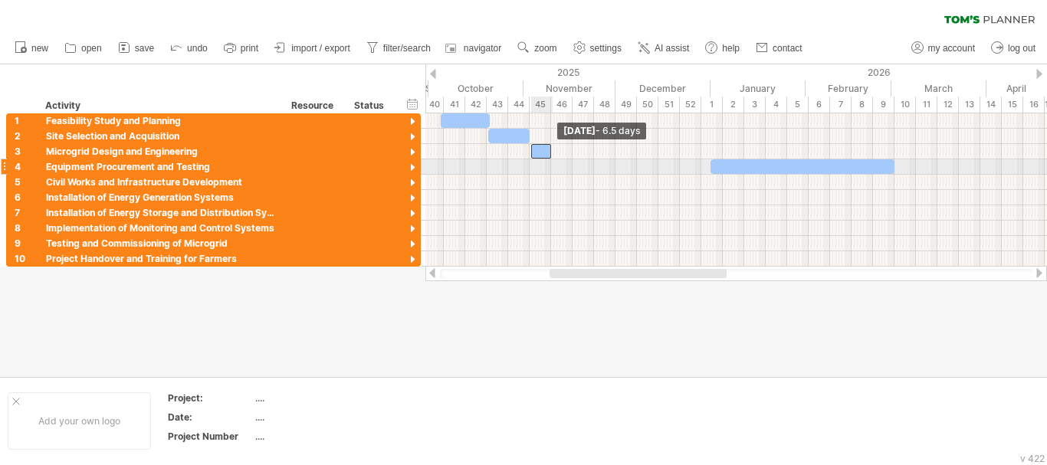
drag, startPoint x: 814, startPoint y: 151, endPoint x: 548, endPoint y: 163, distance: 265.5
click at [548, 163] on div "[DATE] - 6.5 days [DATE]" at bounding box center [737, 189] width 622 height 153
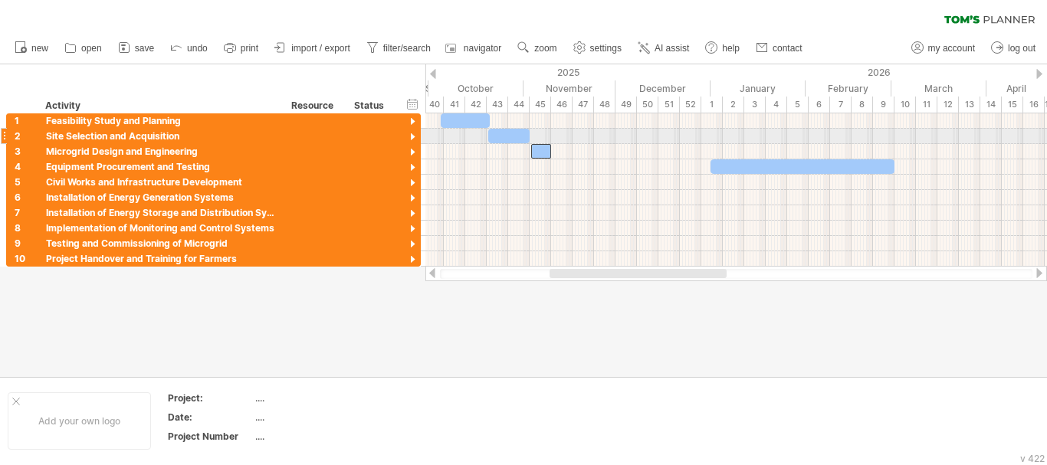
click at [501, 136] on div at bounding box center [508, 136] width 41 height 15
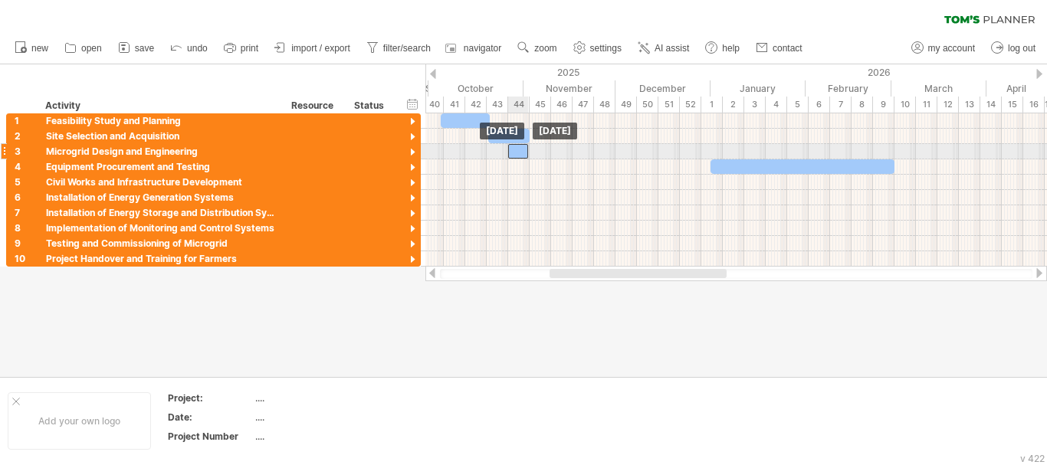
drag, startPoint x: 536, startPoint y: 152, endPoint x: 513, endPoint y: 155, distance: 23.2
click at [513, 155] on div at bounding box center [518, 151] width 20 height 15
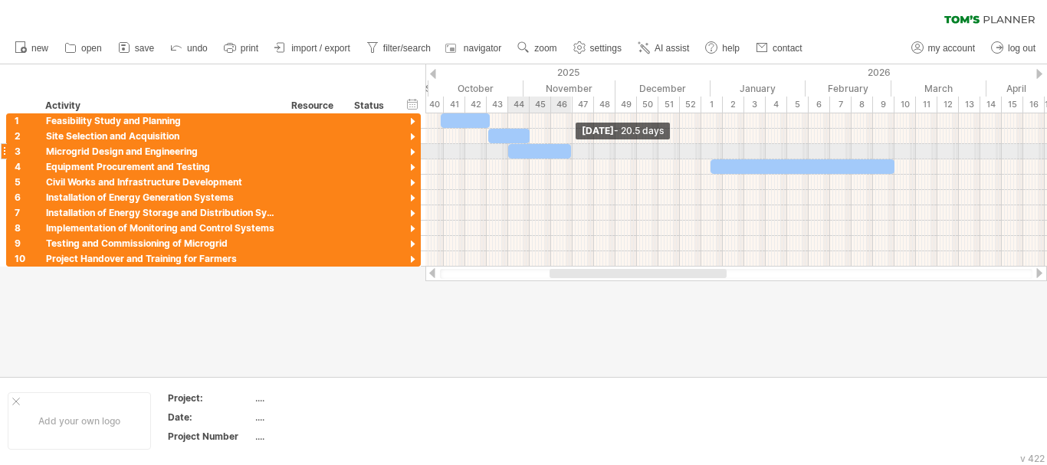
drag, startPoint x: 528, startPoint y: 153, endPoint x: 570, endPoint y: 153, distance: 42.9
click at [570, 153] on span at bounding box center [571, 151] width 6 height 15
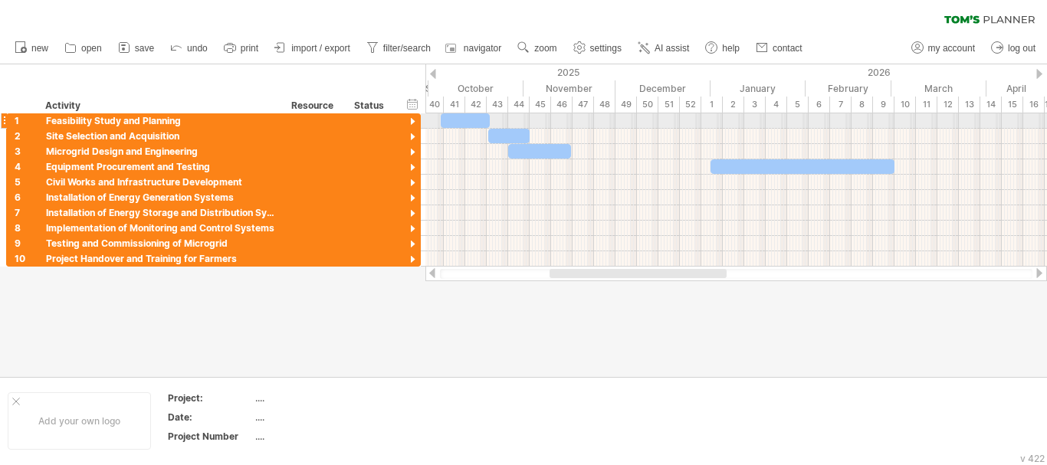
click at [445, 120] on div at bounding box center [465, 120] width 49 height 15
click at [466, 113] on div at bounding box center [468, 120] width 49 height 15
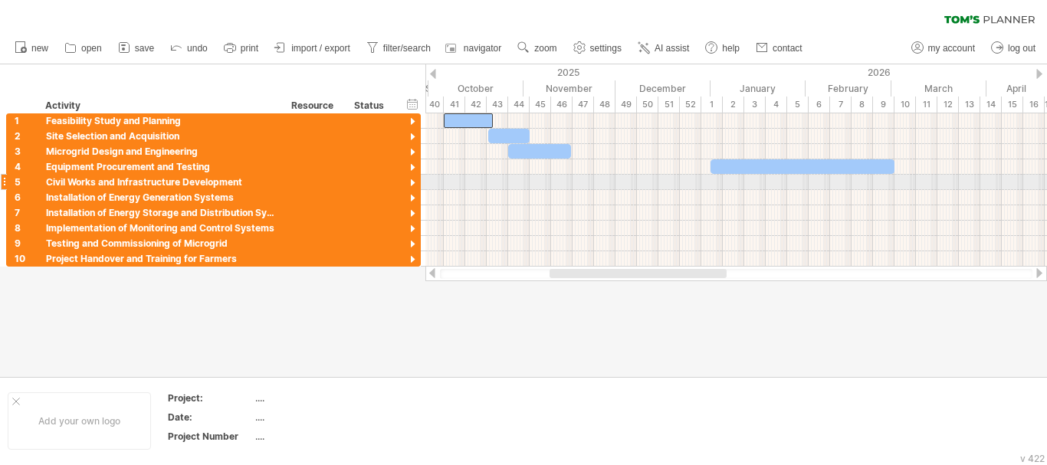
click at [538, 177] on div at bounding box center [737, 182] width 622 height 15
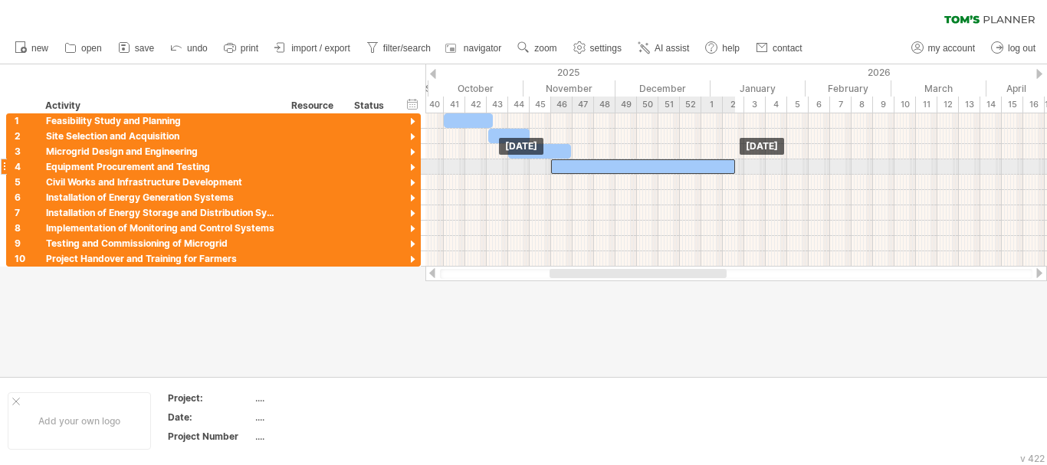
drag, startPoint x: 739, startPoint y: 164, endPoint x: 579, endPoint y: 168, distance: 160.3
click at [579, 168] on div at bounding box center [643, 166] width 184 height 15
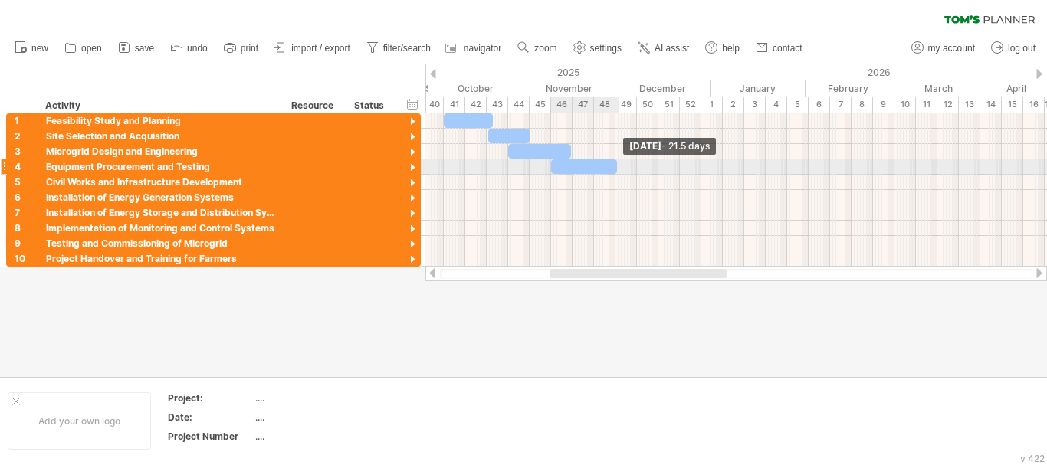
drag, startPoint x: 733, startPoint y: 166, endPoint x: 615, endPoint y: 171, distance: 118.2
click at [615, 171] on span at bounding box center [617, 166] width 6 height 15
drag, startPoint x: 615, startPoint y: 171, endPoint x: 593, endPoint y: 171, distance: 22.2
click at [593, 171] on span at bounding box center [596, 166] width 6 height 15
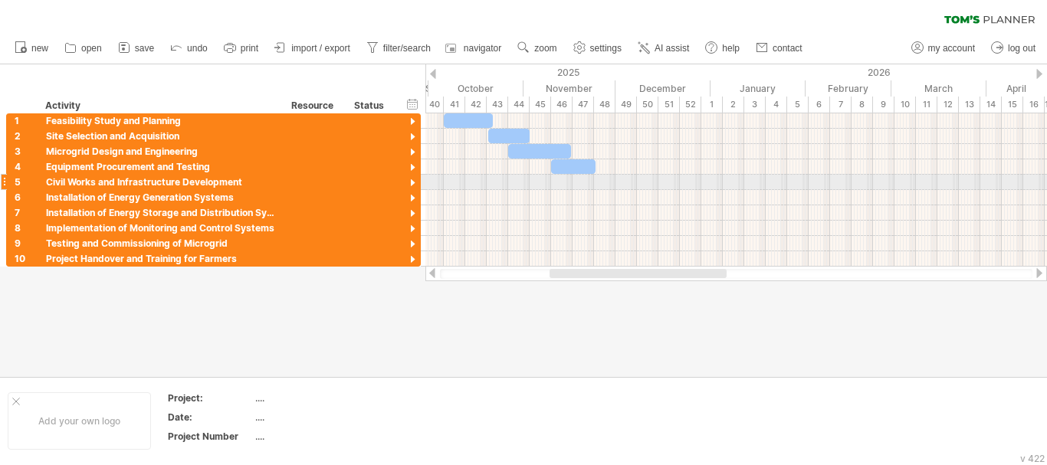
click at [606, 178] on div at bounding box center [737, 182] width 622 height 15
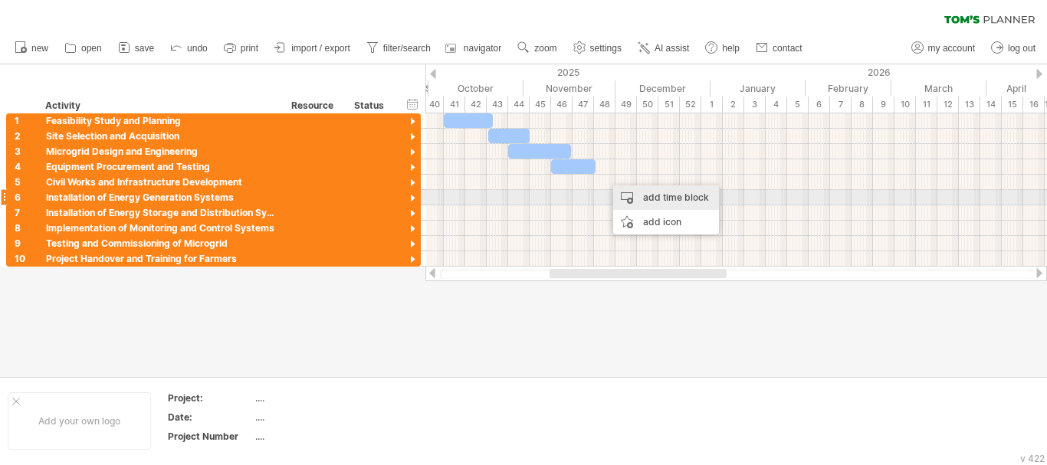
click at [643, 194] on div "add time block" at bounding box center [666, 198] width 106 height 25
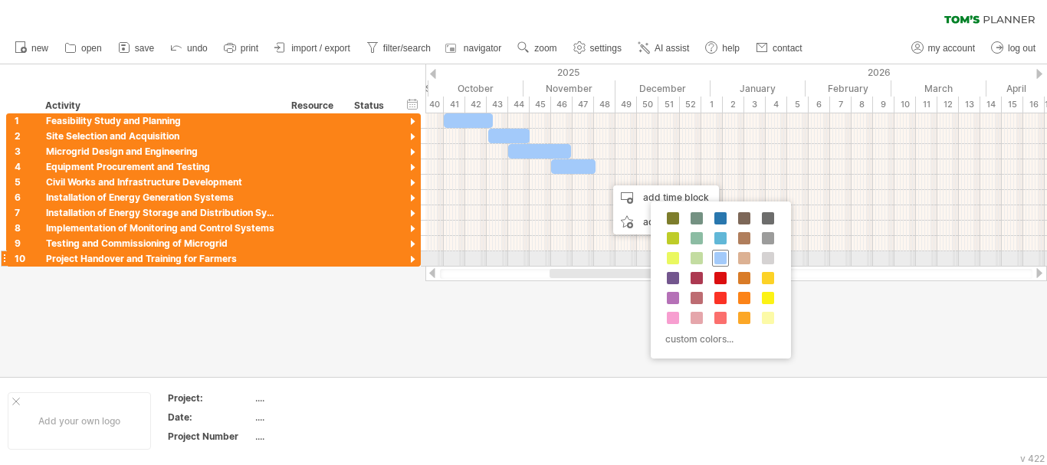
click at [722, 255] on span at bounding box center [721, 258] width 12 height 12
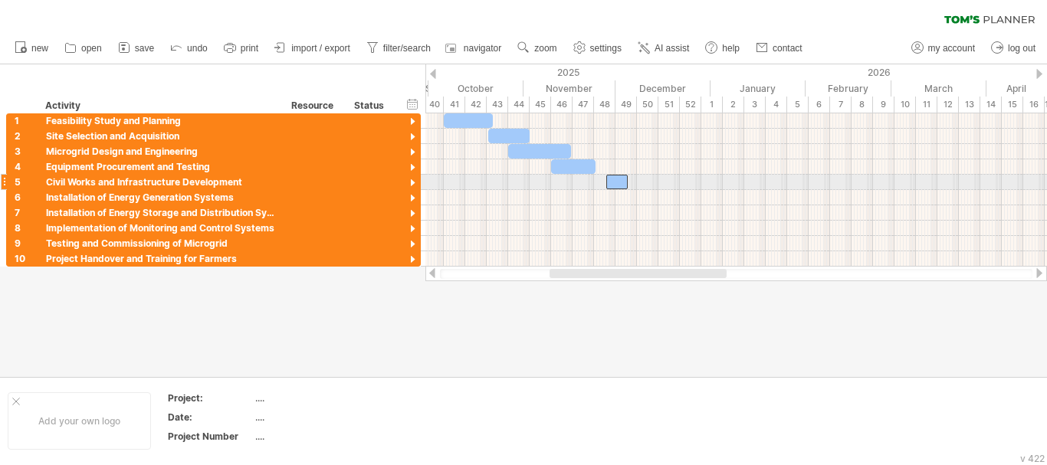
drag, startPoint x: 613, startPoint y: 178, endPoint x: 598, endPoint y: 178, distance: 15.3
click at [614, 179] on div at bounding box center [616, 182] width 21 height 15
drag, startPoint x: 614, startPoint y: 175, endPoint x: 602, endPoint y: 177, distance: 12.5
click at [602, 177] on div at bounding box center [604, 182] width 21 height 15
drag, startPoint x: 616, startPoint y: 178, endPoint x: 659, endPoint y: 186, distance: 44.4
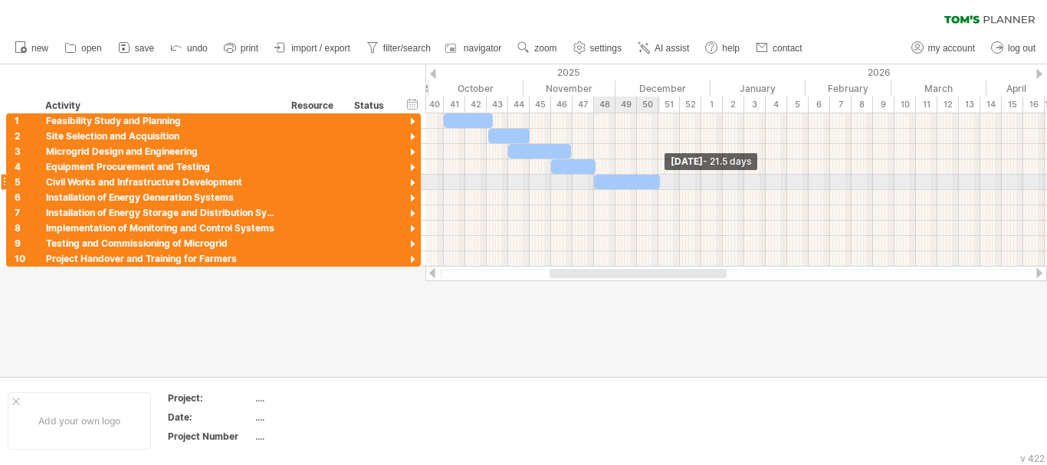
click at [659, 186] on span at bounding box center [660, 182] width 6 height 15
click at [658, 185] on span at bounding box center [659, 182] width 6 height 15
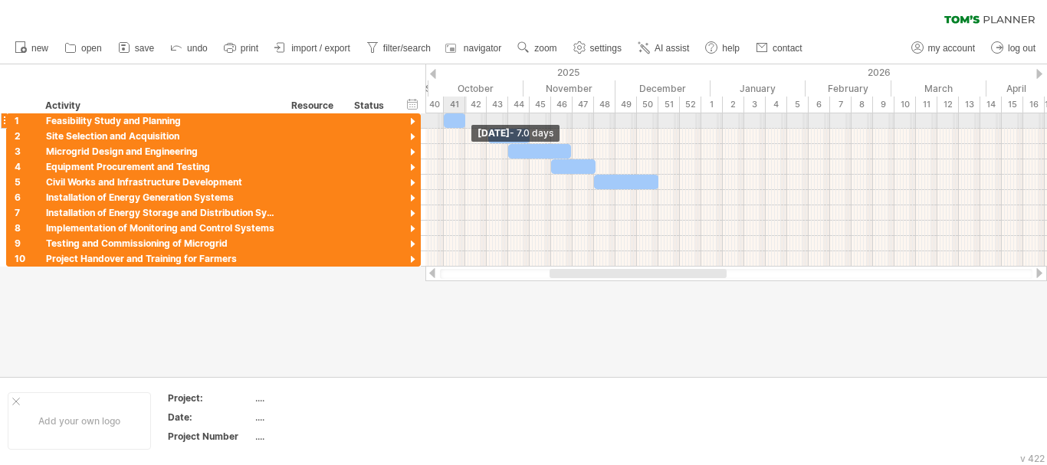
drag, startPoint x: 491, startPoint y: 118, endPoint x: 464, endPoint y: 123, distance: 28.1
click at [464, 123] on span at bounding box center [465, 120] width 6 height 15
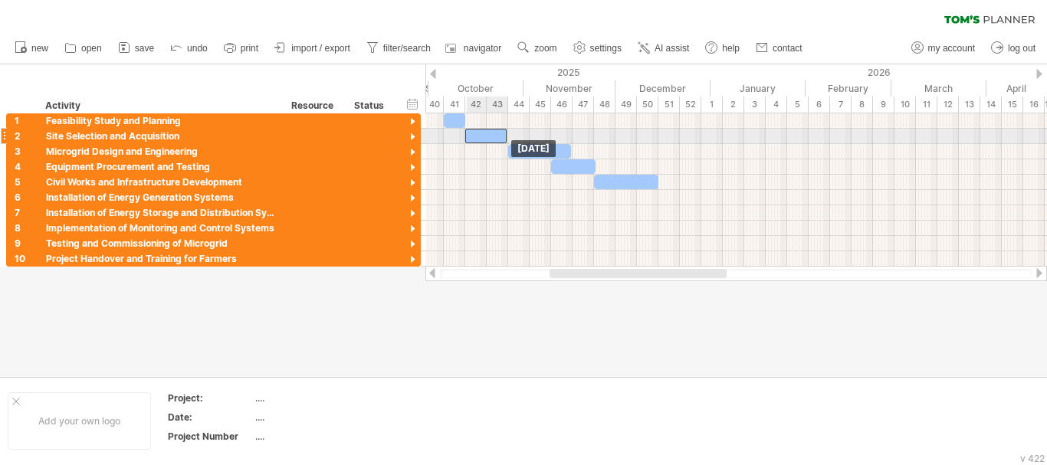
drag, startPoint x: 503, startPoint y: 136, endPoint x: 480, endPoint y: 138, distance: 23.1
click at [480, 138] on div at bounding box center [485, 136] width 41 height 15
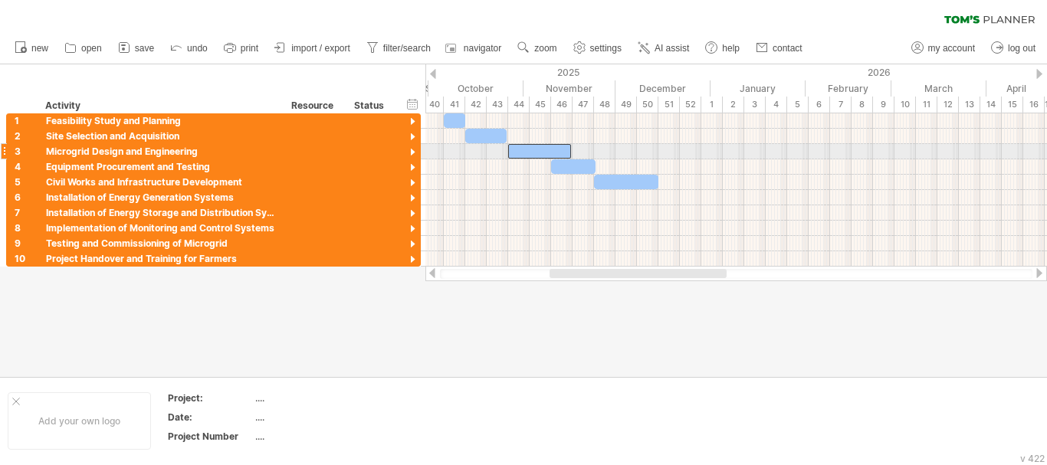
drag, startPoint x: 535, startPoint y: 151, endPoint x: 511, endPoint y: 153, distance: 23.8
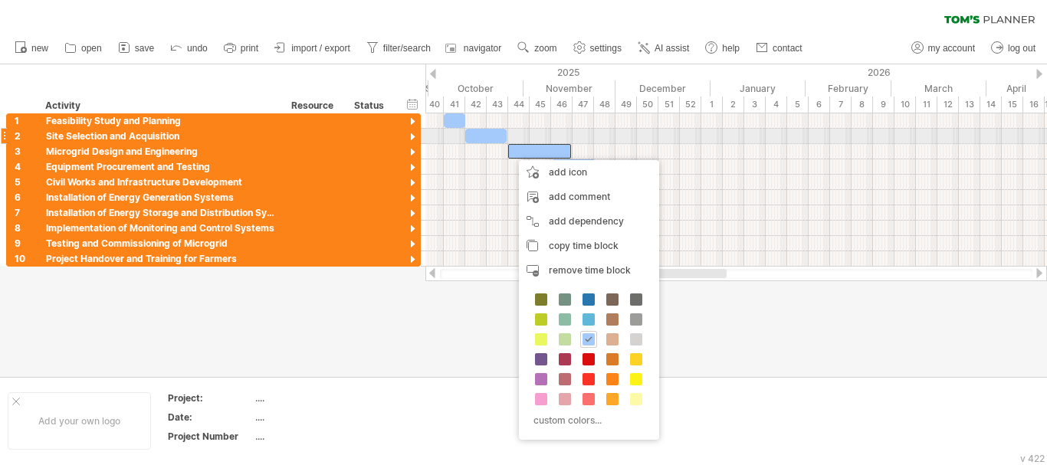
click at [534, 143] on div at bounding box center [737, 136] width 622 height 15
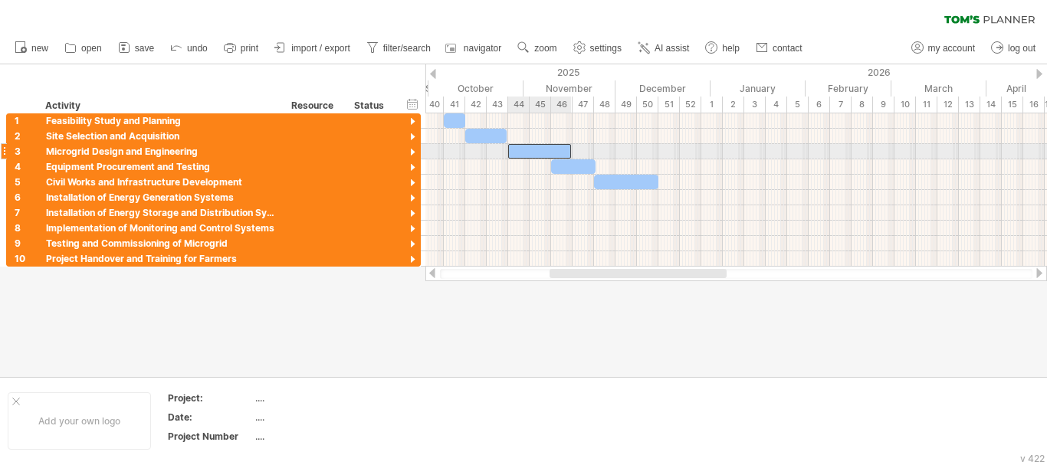
click at [536, 146] on div at bounding box center [539, 151] width 63 height 15
drag, startPoint x: 537, startPoint y: 145, endPoint x: 515, endPoint y: 146, distance: 21.5
click at [515, 146] on div at bounding box center [518, 151] width 63 height 15
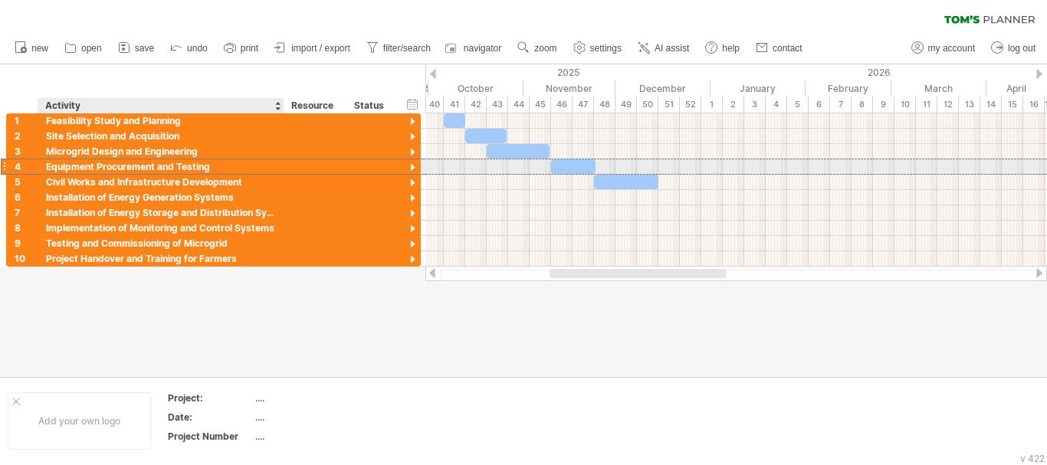
click at [231, 170] on div "Equipment Procurement and Testing" at bounding box center [161, 166] width 230 height 15
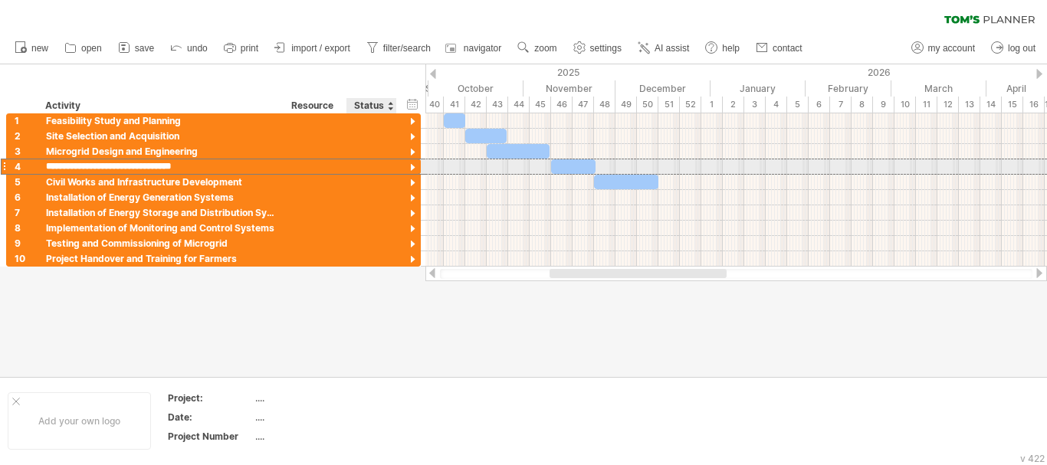
click at [412, 168] on div at bounding box center [413, 168] width 15 height 15
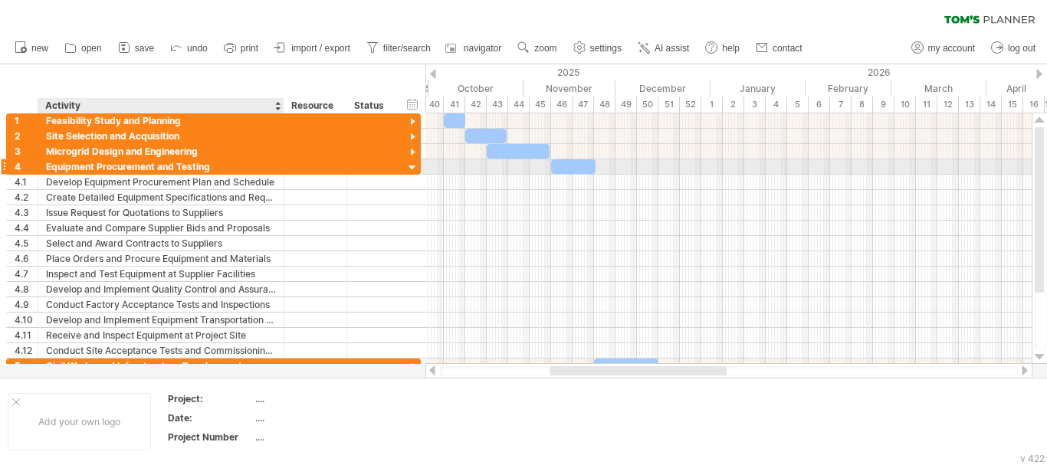
click at [212, 169] on div "Equipment Procurement and Testing" at bounding box center [161, 166] width 230 height 15
click at [212, 169] on input "**********" at bounding box center [161, 166] width 230 height 15
type input "**********"
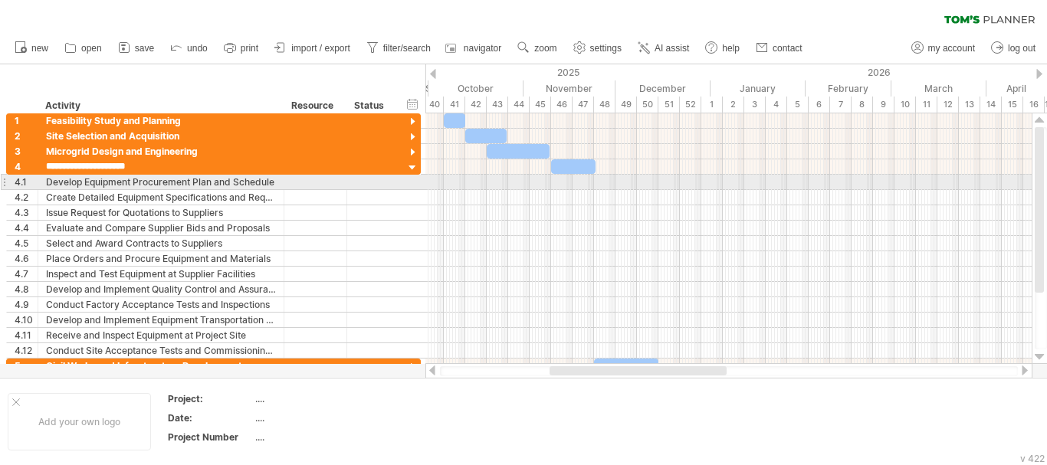
click at [442, 185] on div at bounding box center [729, 182] width 606 height 15
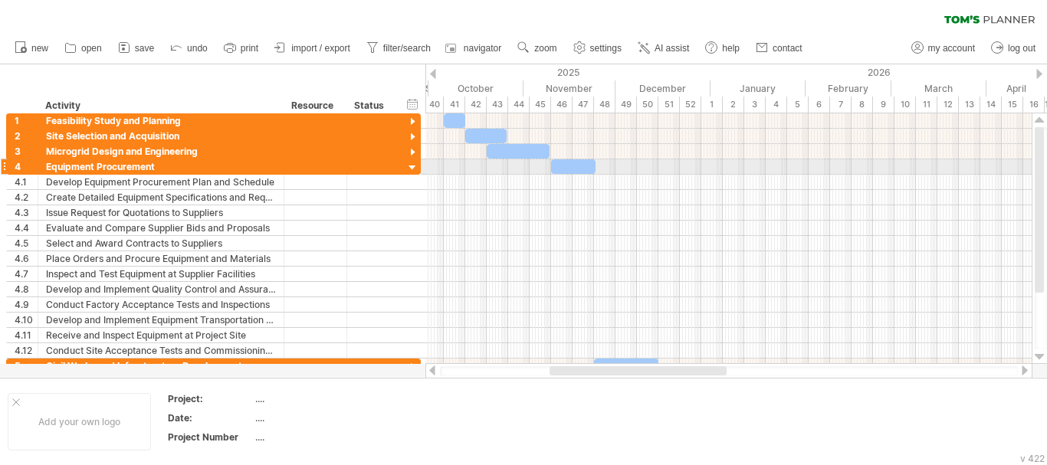
click at [527, 168] on div at bounding box center [729, 166] width 606 height 15
click at [413, 166] on div at bounding box center [413, 168] width 15 height 15
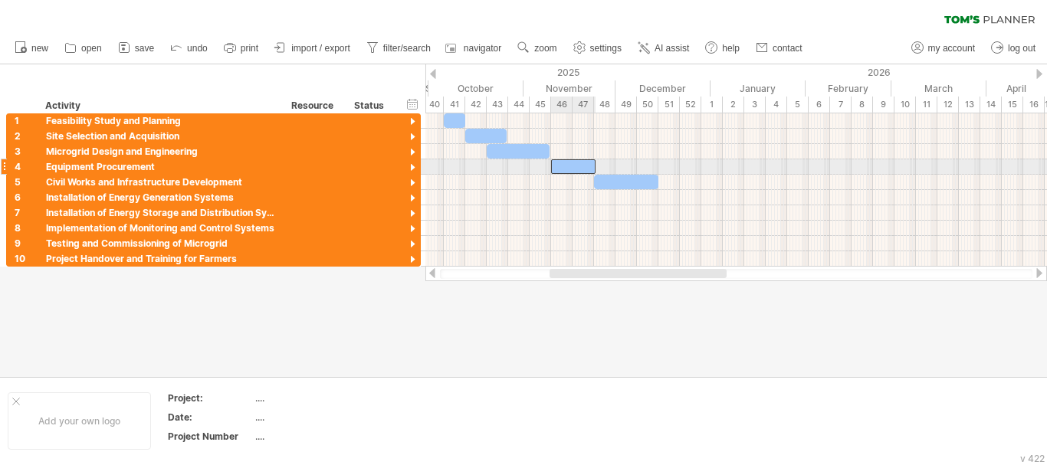
click at [562, 166] on div at bounding box center [573, 166] width 44 height 15
click at [534, 166] on div at bounding box center [737, 166] width 622 height 15
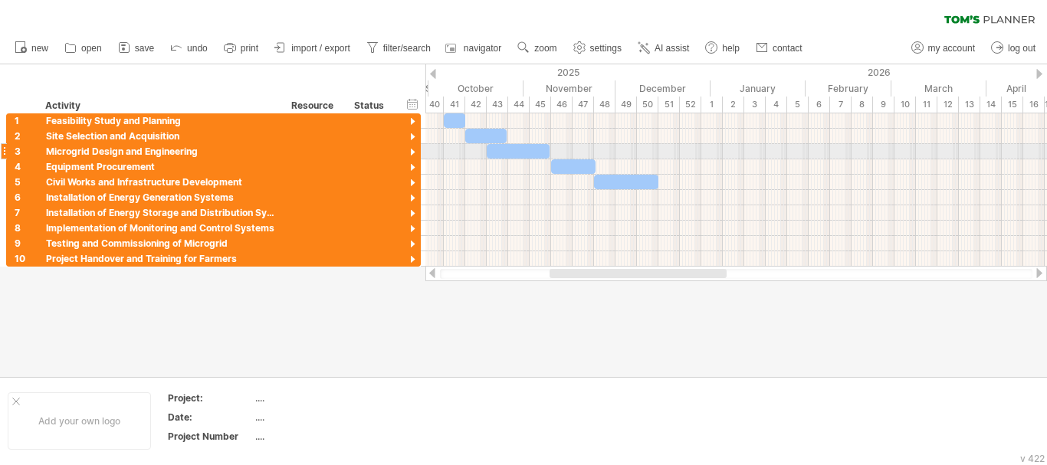
click at [524, 150] on div at bounding box center [518, 151] width 63 height 15
drag, startPoint x: 547, startPoint y: 150, endPoint x: 526, endPoint y: 152, distance: 21.6
click at [527, 152] on span at bounding box center [530, 151] width 6 height 15
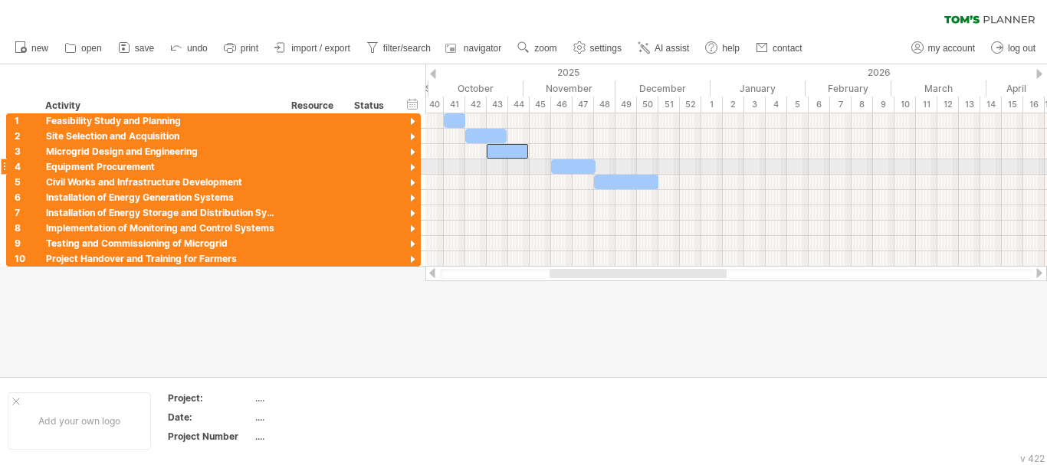
click at [572, 166] on div at bounding box center [573, 166] width 44 height 15
drag, startPoint x: 562, startPoint y: 159, endPoint x: 543, endPoint y: 163, distance: 19.5
drag, startPoint x: 562, startPoint y: 159, endPoint x: 540, endPoint y: 160, distance: 22.2
click at [540, 160] on div at bounding box center [552, 166] width 44 height 15
drag, startPoint x: 572, startPoint y: 161, endPoint x: 590, endPoint y: 159, distance: 18.5
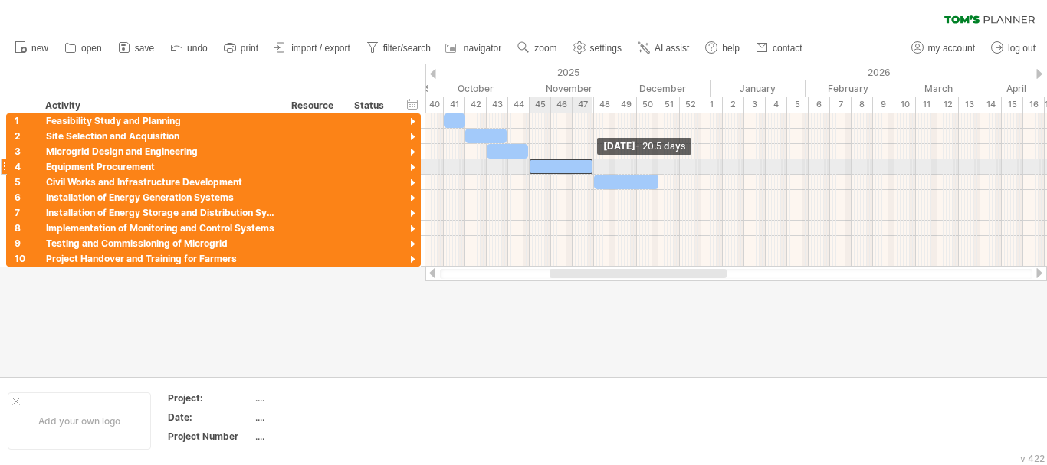
click at [590, 159] on span at bounding box center [593, 166] width 6 height 15
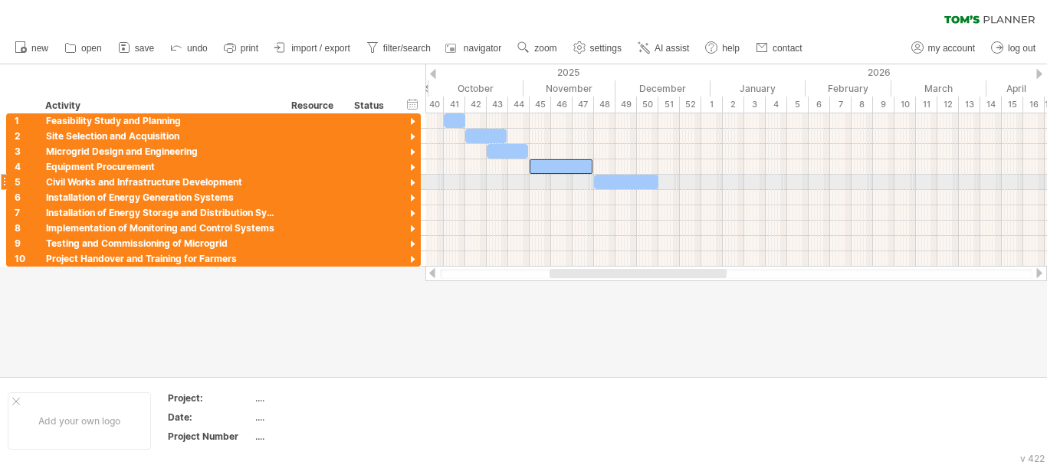
click at [613, 180] on div at bounding box center [626, 182] width 64 height 15
drag, startPoint x: 613, startPoint y: 175, endPoint x: 593, endPoint y: 178, distance: 20.9
click at [593, 178] on div at bounding box center [606, 182] width 64 height 15
click at [636, 184] on span at bounding box center [636, 182] width 6 height 15
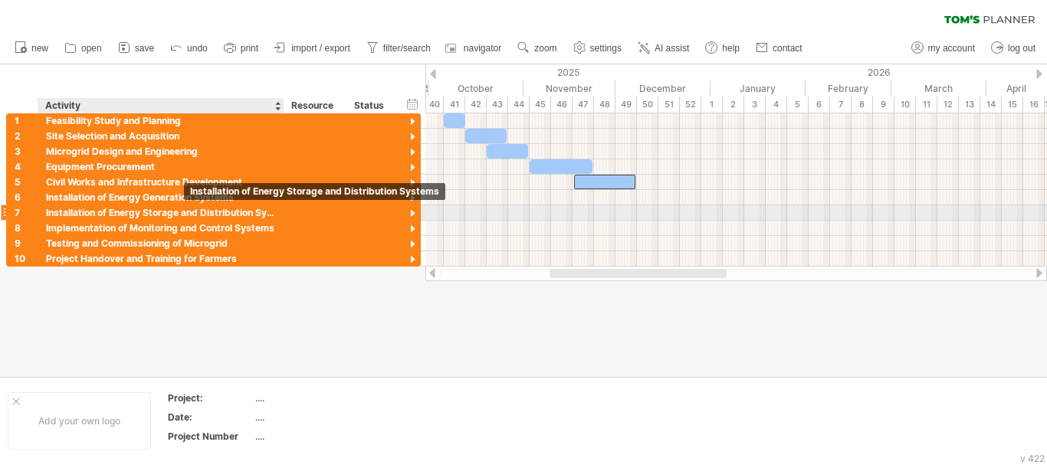
click at [231, 214] on div "Installation of Energy Storage and Distribution Systems" at bounding box center [161, 212] width 230 height 15
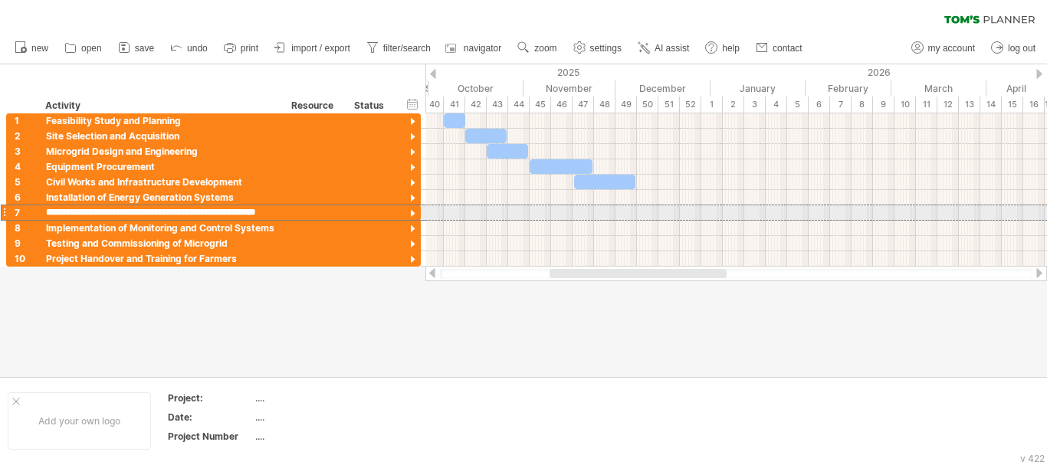
click at [5, 215] on div at bounding box center [4, 213] width 6 height 16
click at [2, 213] on div at bounding box center [4, 213] width 6 height 16
click at [357, 217] on div at bounding box center [372, 212] width 34 height 15
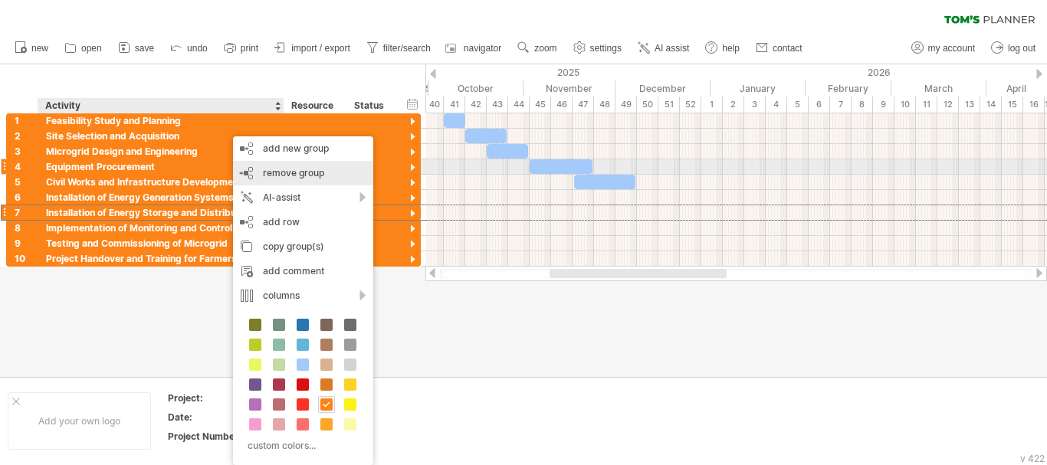
click at [290, 167] on span "remove group" at bounding box center [293, 173] width 61 height 12
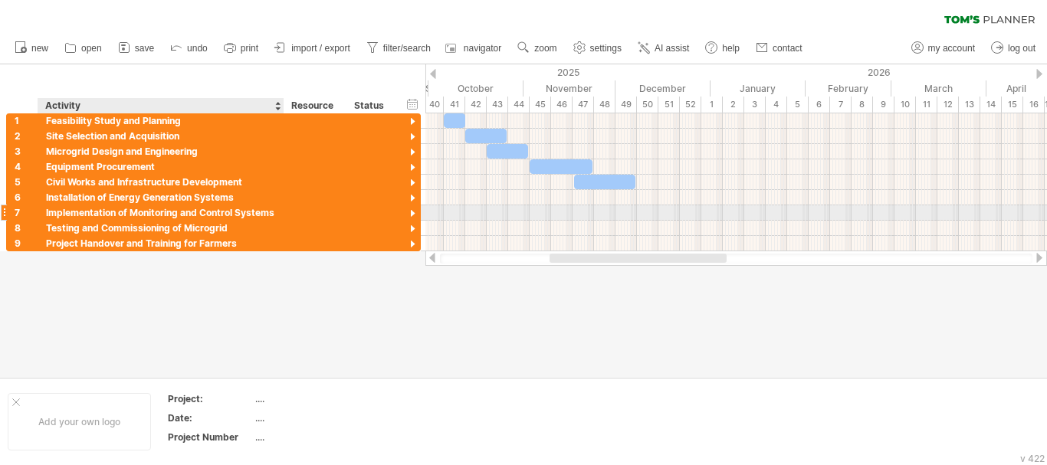
click at [229, 215] on div "Implementation of Monitoring and Control Systems" at bounding box center [161, 212] width 230 height 15
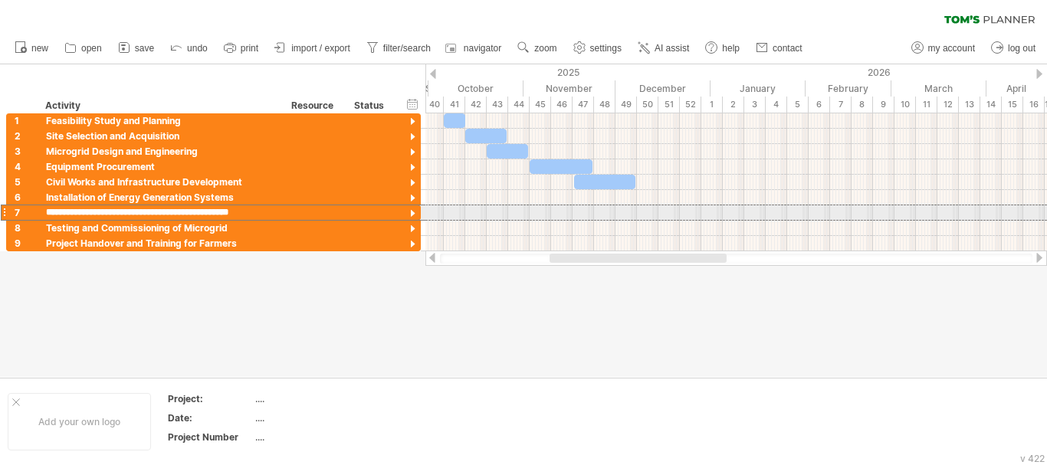
click at [600, 209] on div at bounding box center [737, 212] width 622 height 15
click at [601, 207] on div at bounding box center [737, 212] width 622 height 15
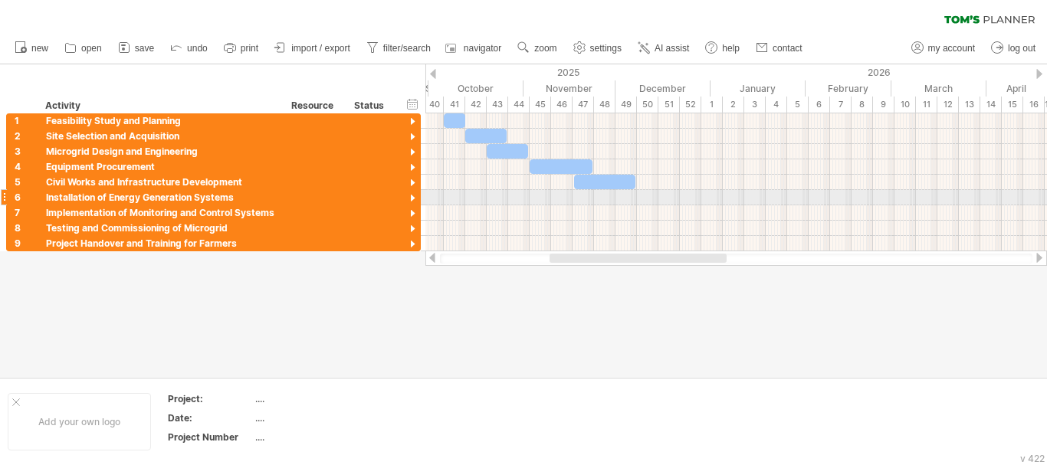
click at [601, 197] on div at bounding box center [737, 197] width 622 height 15
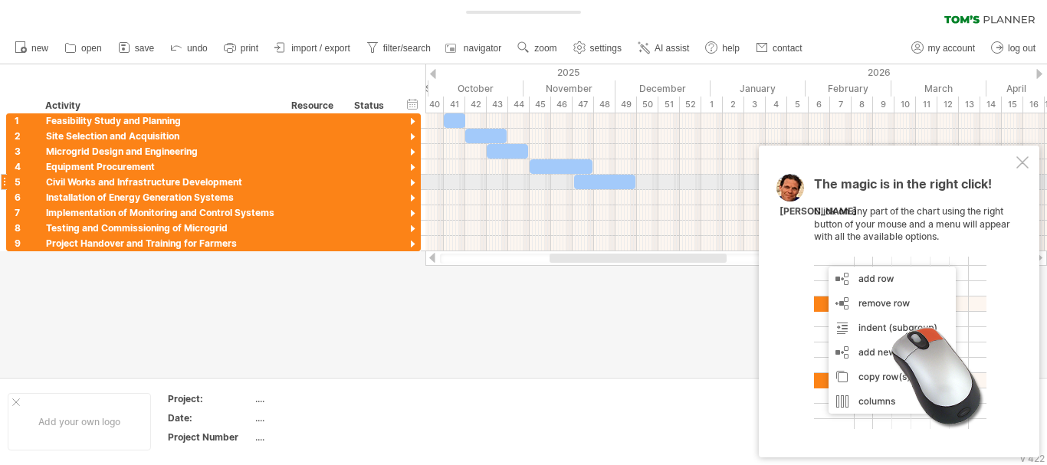
click at [610, 182] on div at bounding box center [604, 182] width 61 height 15
click at [1017, 163] on div at bounding box center [1023, 162] width 12 height 12
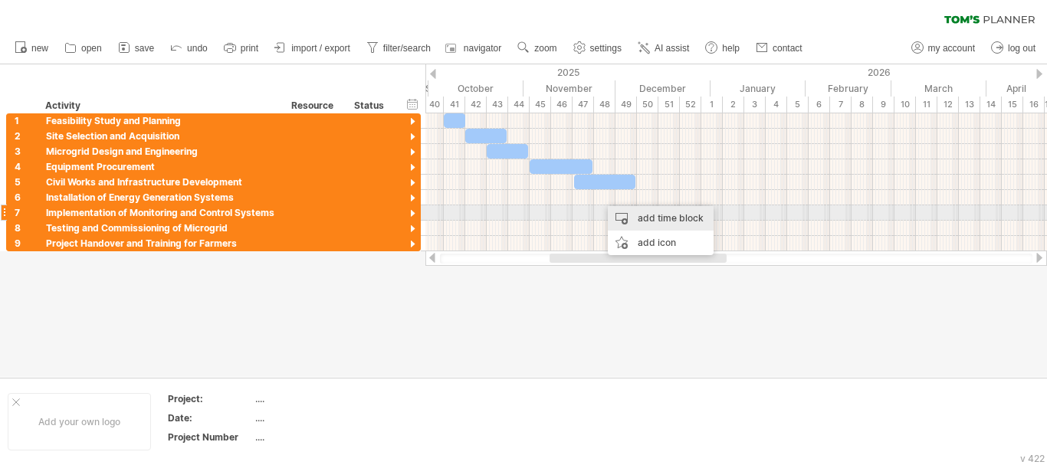
click at [638, 213] on div "add time block" at bounding box center [661, 218] width 106 height 25
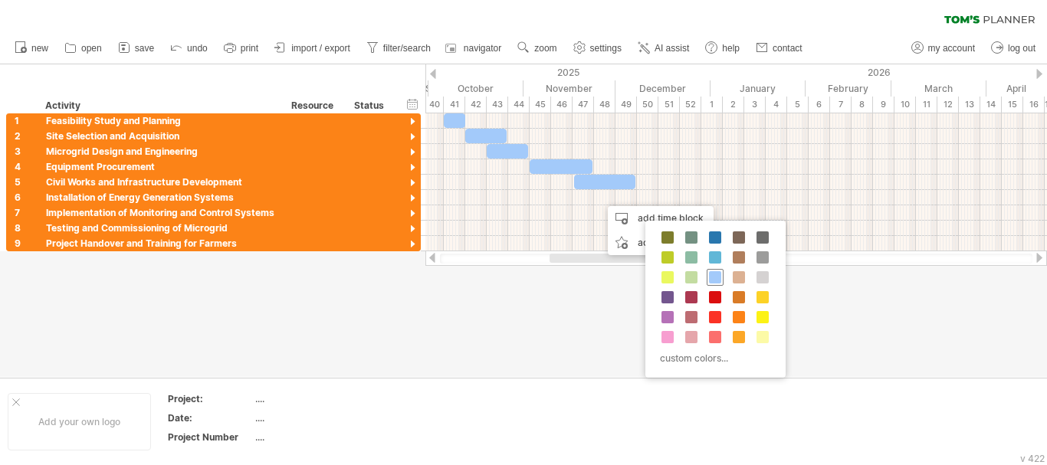
click at [712, 276] on span at bounding box center [715, 277] width 12 height 12
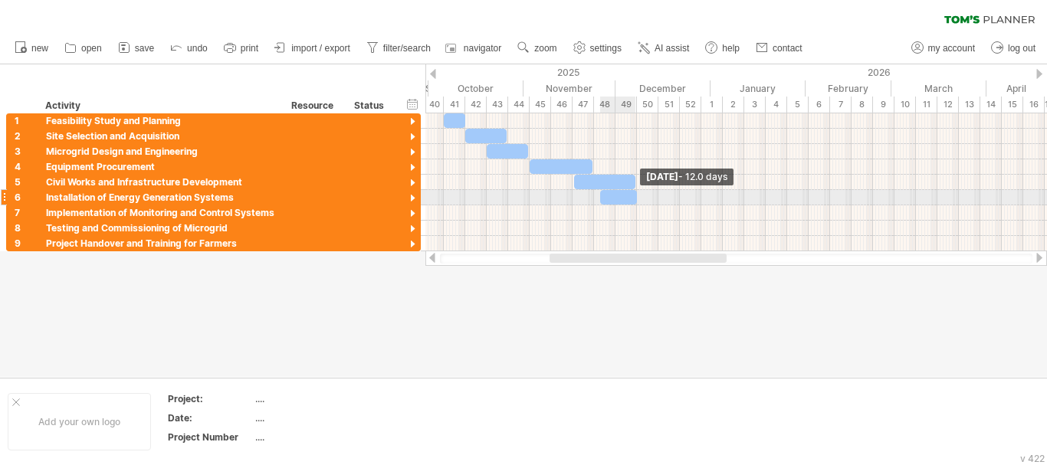
drag, startPoint x: 622, startPoint y: 197, endPoint x: 636, endPoint y: 197, distance: 14.6
click at [636, 197] on span at bounding box center [637, 197] width 6 height 15
drag, startPoint x: 636, startPoint y: 201, endPoint x: 656, endPoint y: 199, distance: 20.8
click at [656, 199] on span at bounding box center [659, 197] width 6 height 15
click at [639, 199] on div at bounding box center [629, 197] width 58 height 15
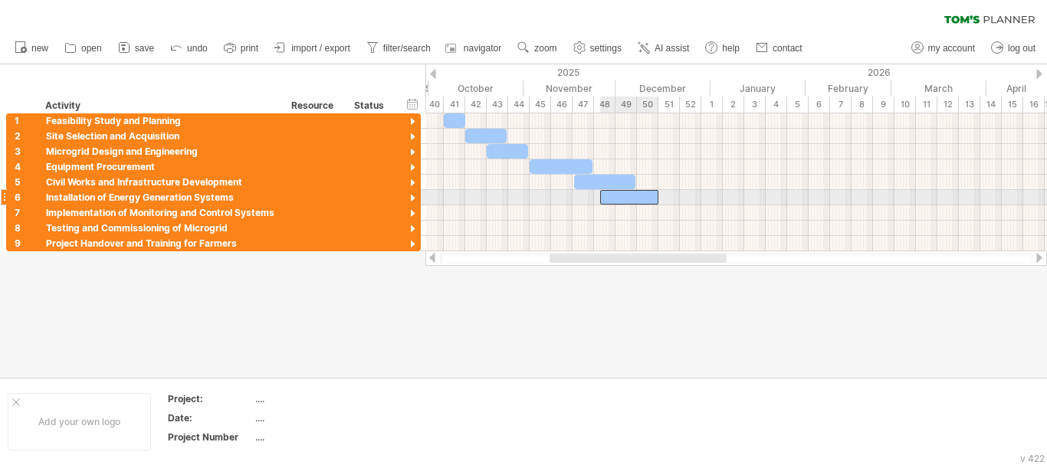
click at [646, 190] on div at bounding box center [629, 197] width 58 height 15
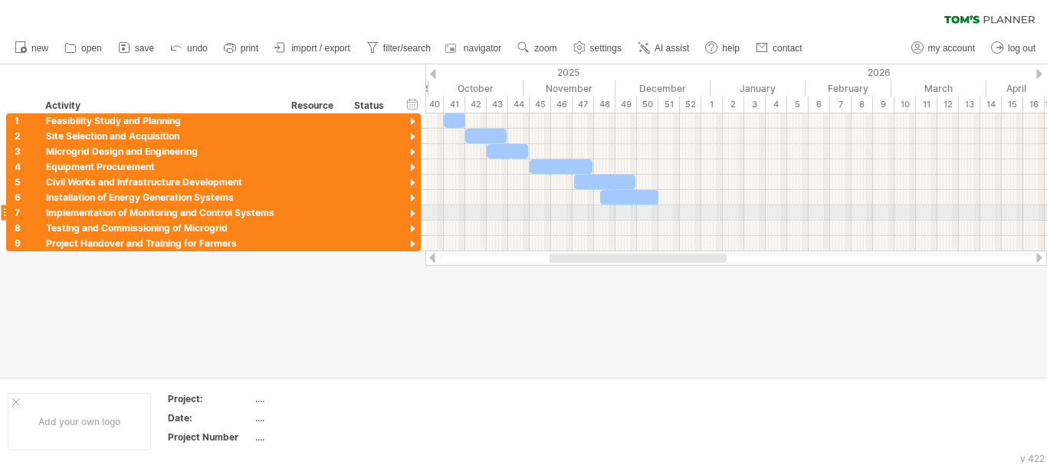
click at [606, 213] on div at bounding box center [737, 212] width 622 height 15
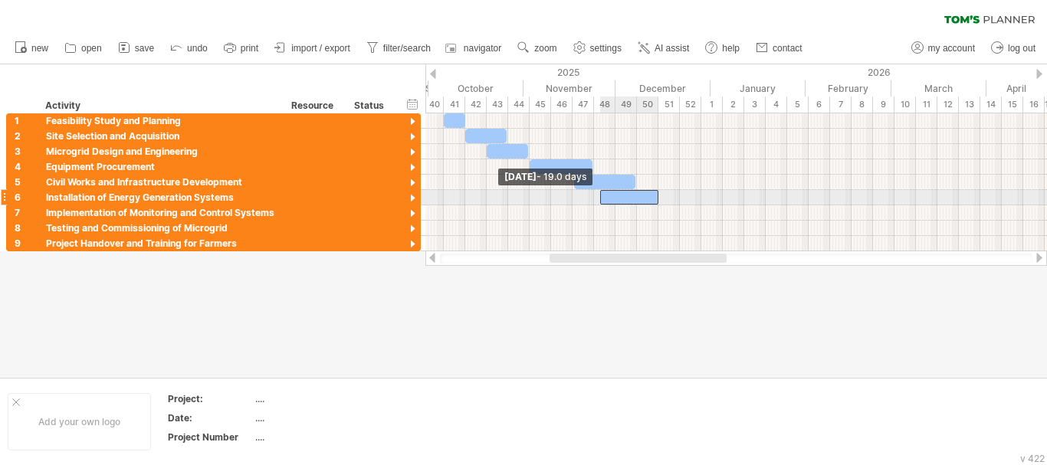
click at [600, 198] on span at bounding box center [600, 197] width 6 height 15
click at [593, 199] on span at bounding box center [594, 197] width 6 height 15
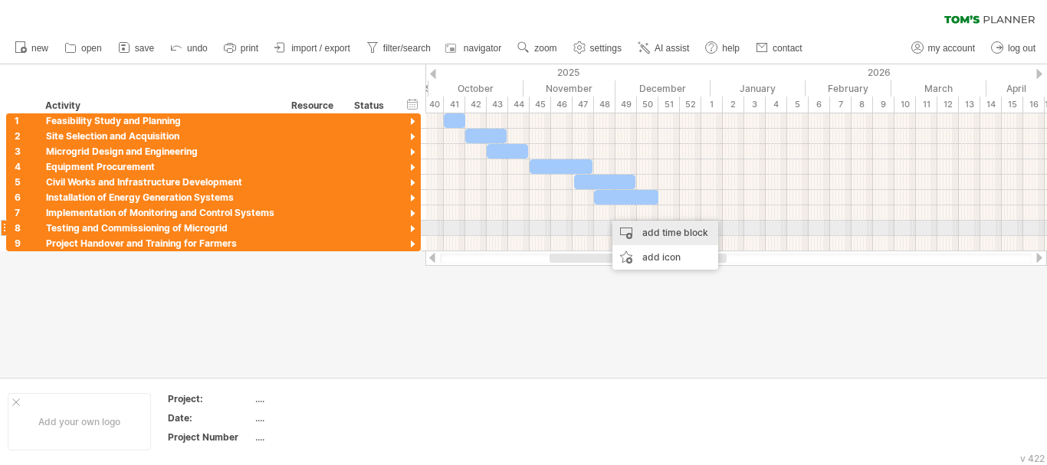
click at [635, 230] on div "add time block" at bounding box center [666, 233] width 106 height 25
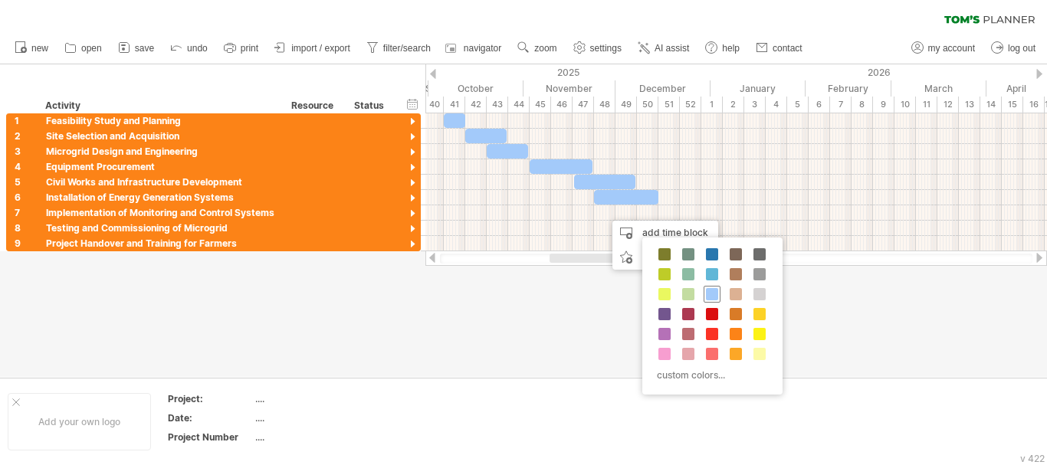
click at [711, 290] on span at bounding box center [712, 294] width 12 height 12
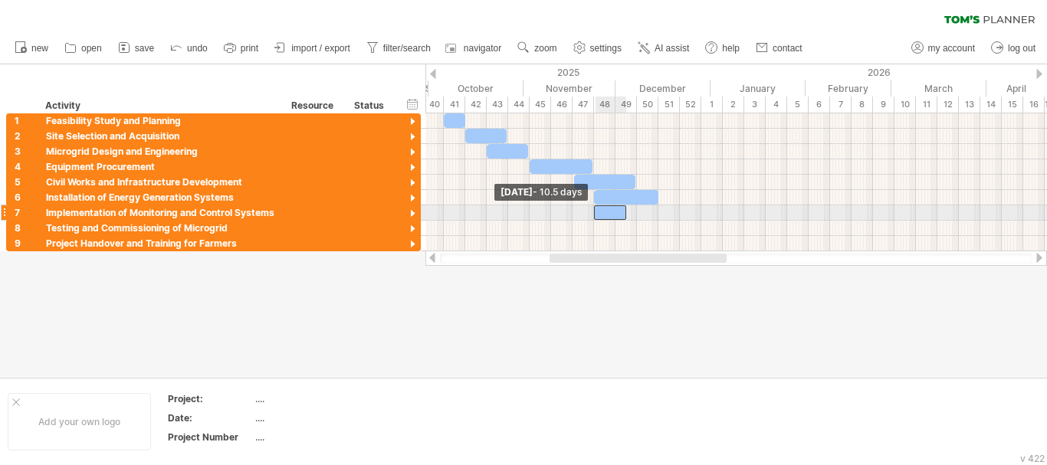
drag, startPoint x: 605, startPoint y: 212, endPoint x: 594, endPoint y: 214, distance: 10.8
click at [594, 214] on span at bounding box center [594, 212] width 6 height 15
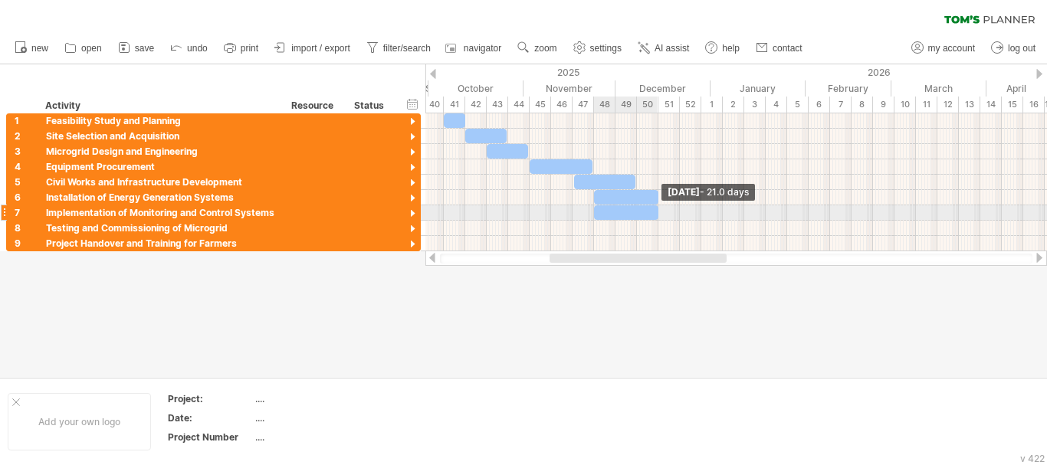
drag, startPoint x: 626, startPoint y: 215, endPoint x: 658, endPoint y: 215, distance: 31.4
click at [658, 215] on span at bounding box center [659, 212] width 6 height 15
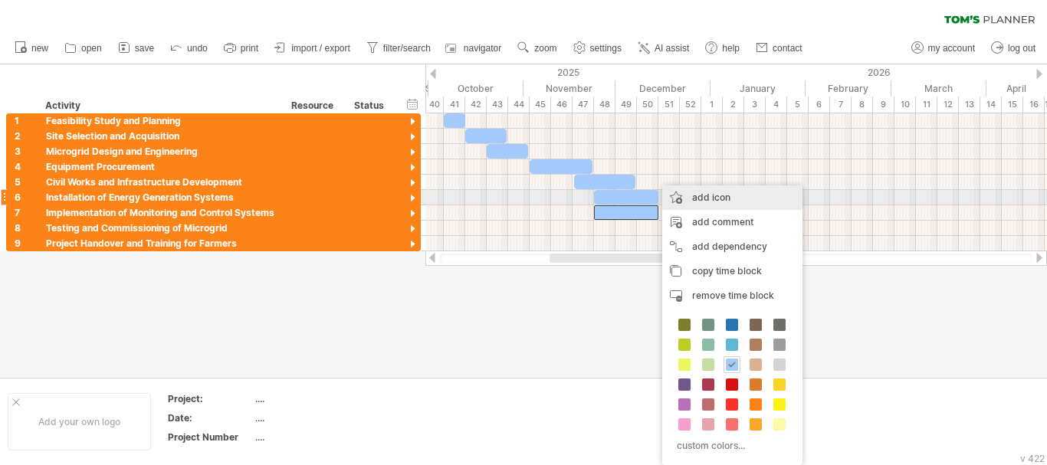
click at [691, 190] on div "add icon" at bounding box center [732, 198] width 140 height 25
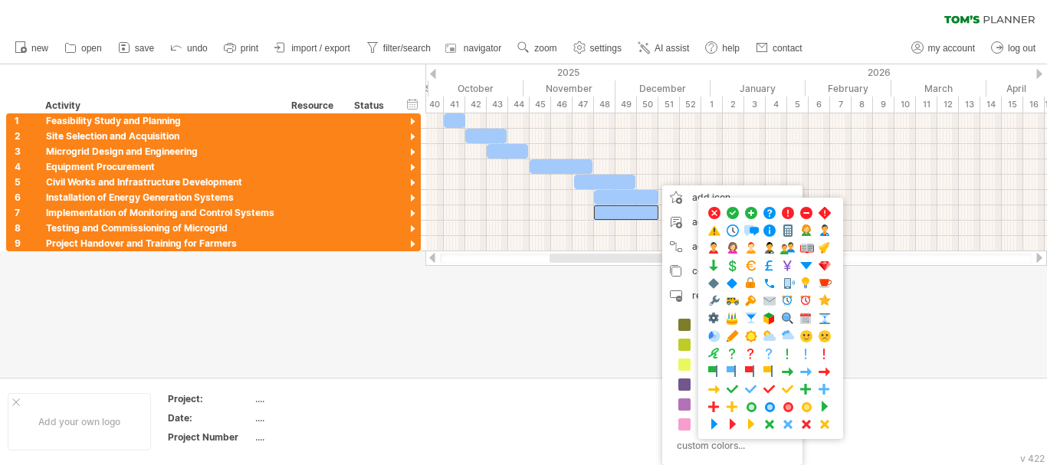
click at [557, 256] on div at bounding box center [638, 258] width 177 height 9
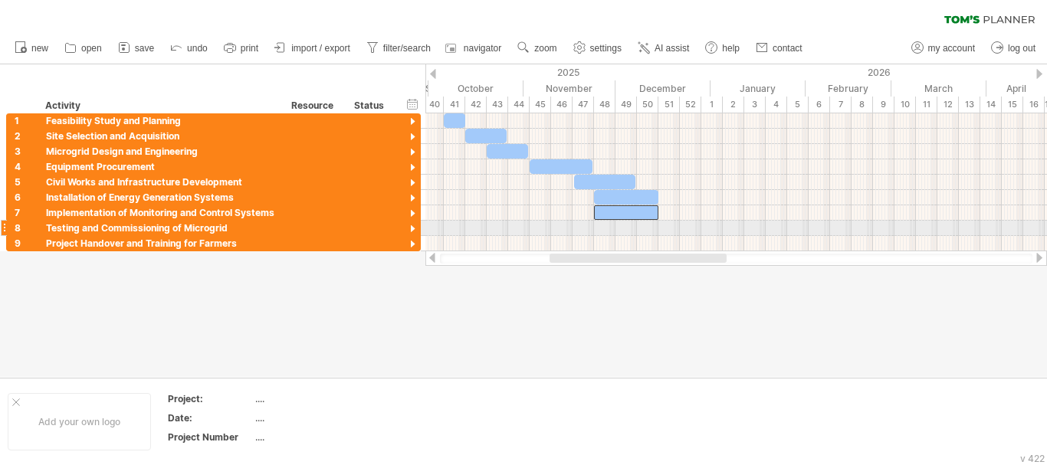
click at [654, 227] on div at bounding box center [737, 228] width 622 height 15
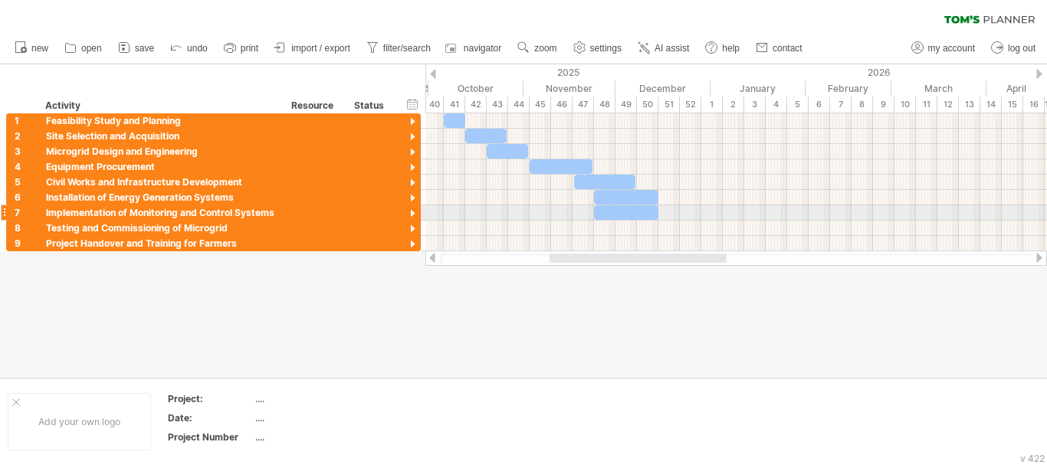
click at [649, 209] on div at bounding box center [626, 212] width 64 height 15
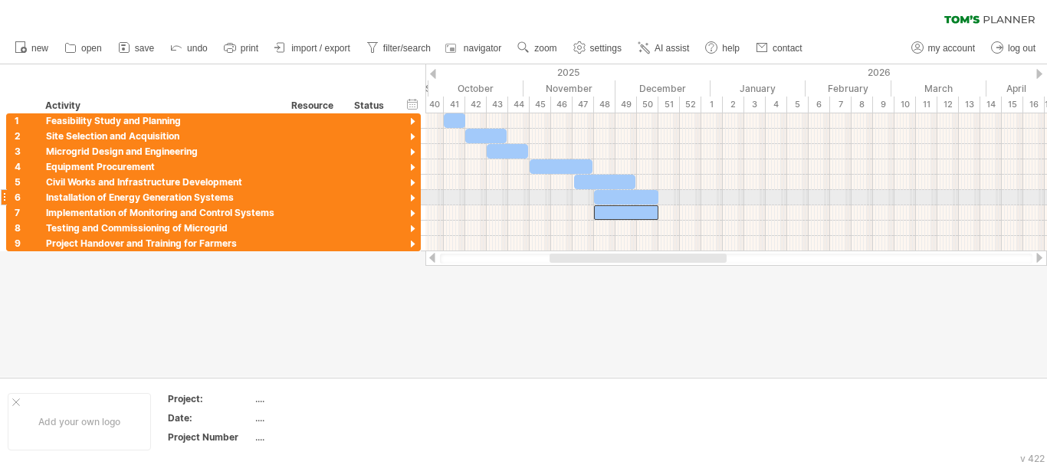
click at [649, 193] on div at bounding box center [626, 197] width 64 height 15
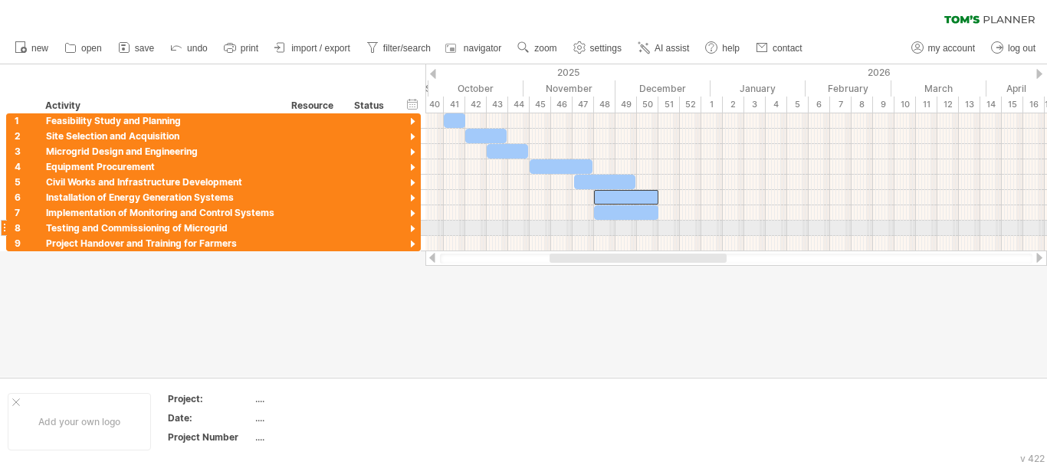
click at [650, 228] on div at bounding box center [737, 228] width 622 height 15
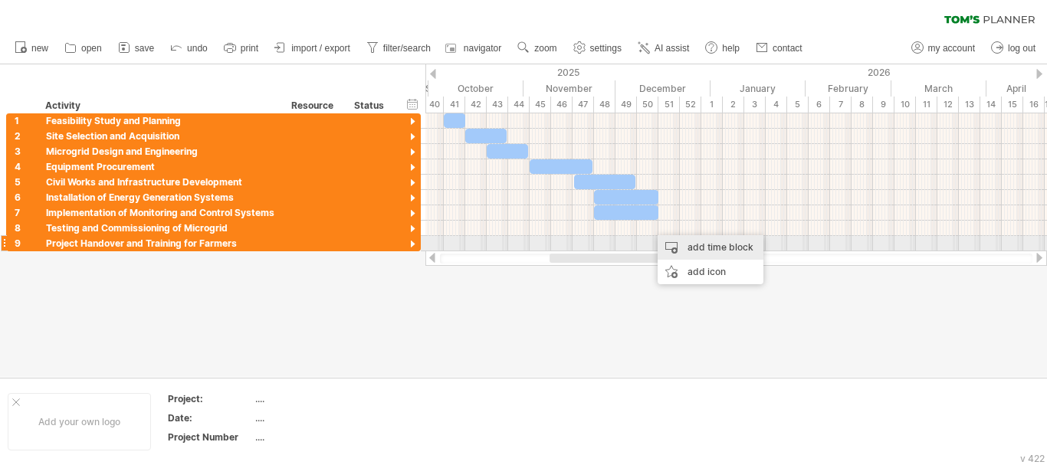
click at [692, 242] on div "add time block" at bounding box center [711, 247] width 106 height 25
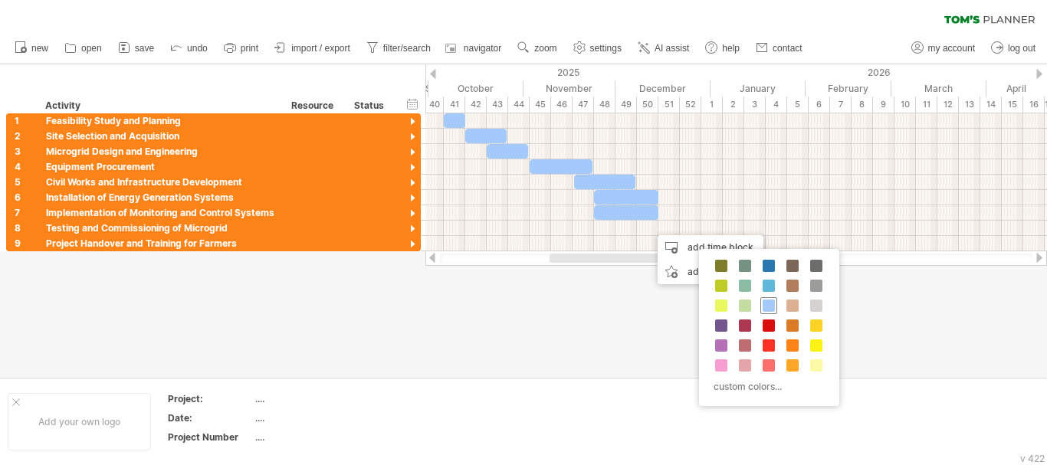
click at [772, 304] on span at bounding box center [769, 306] width 12 height 12
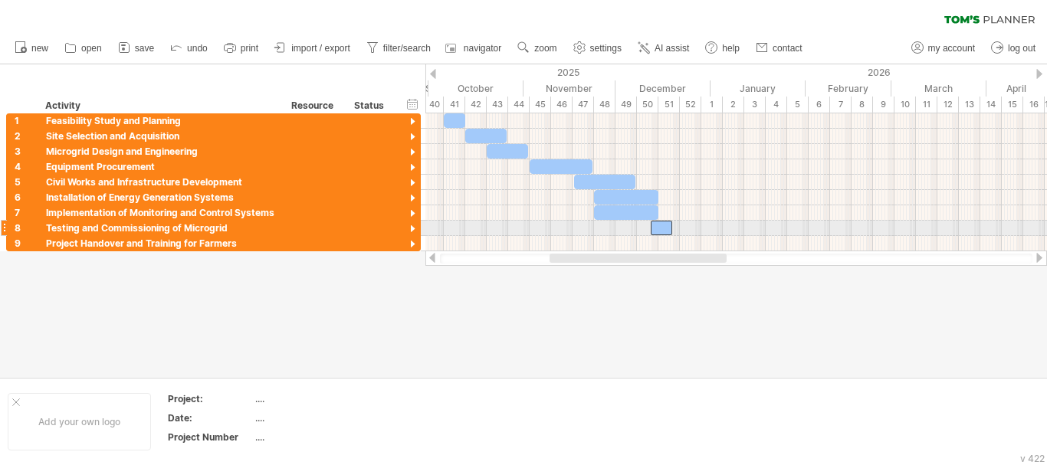
drag, startPoint x: 653, startPoint y: 228, endPoint x: 639, endPoint y: 228, distance: 13.8
drag, startPoint x: 650, startPoint y: 228, endPoint x: 636, endPoint y: 228, distance: 14.6
click at [636, 228] on span at bounding box center [637, 228] width 6 height 15
click at [679, 230] on span at bounding box center [679, 228] width 6 height 15
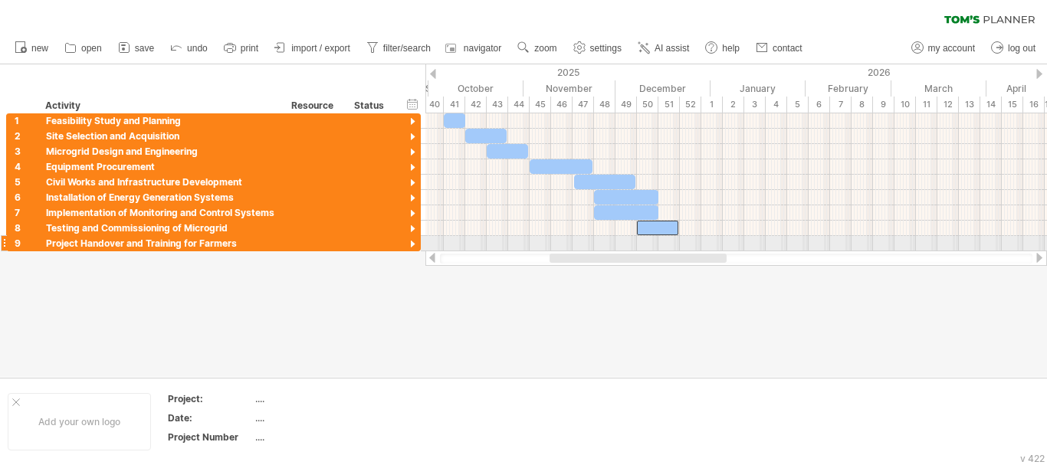
click at [670, 242] on div at bounding box center [737, 243] width 622 height 15
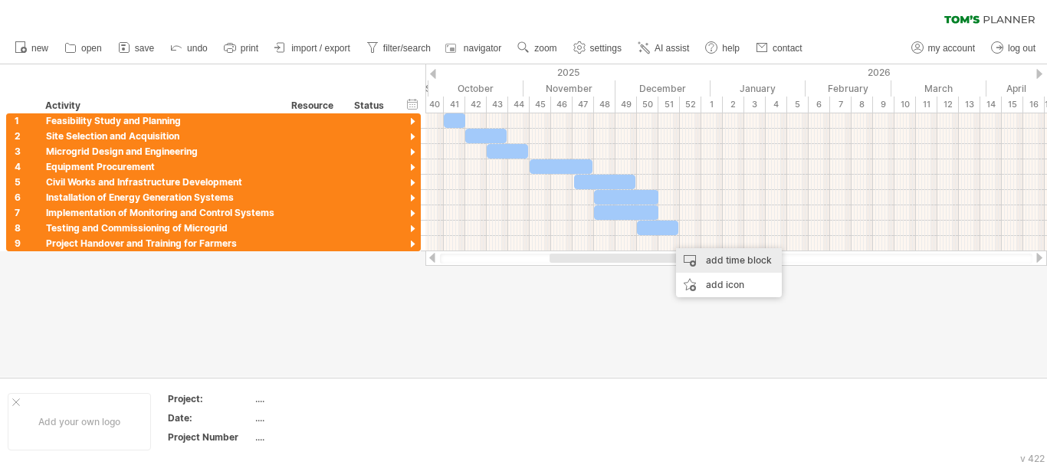
click at [699, 258] on div "add time block" at bounding box center [729, 260] width 106 height 25
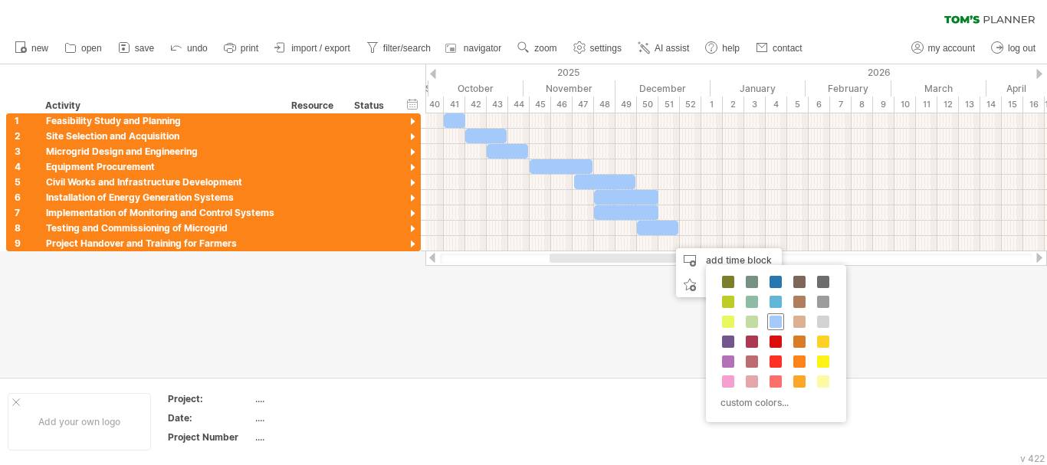
click at [773, 321] on span at bounding box center [776, 322] width 12 height 12
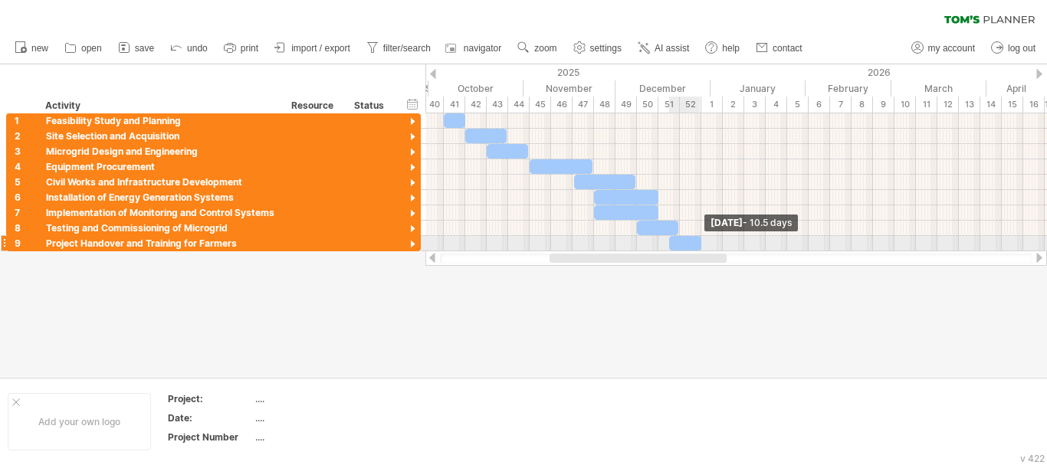
drag, startPoint x: 691, startPoint y: 242, endPoint x: 701, endPoint y: 242, distance: 10.0
click at [701, 242] on span at bounding box center [702, 243] width 6 height 15
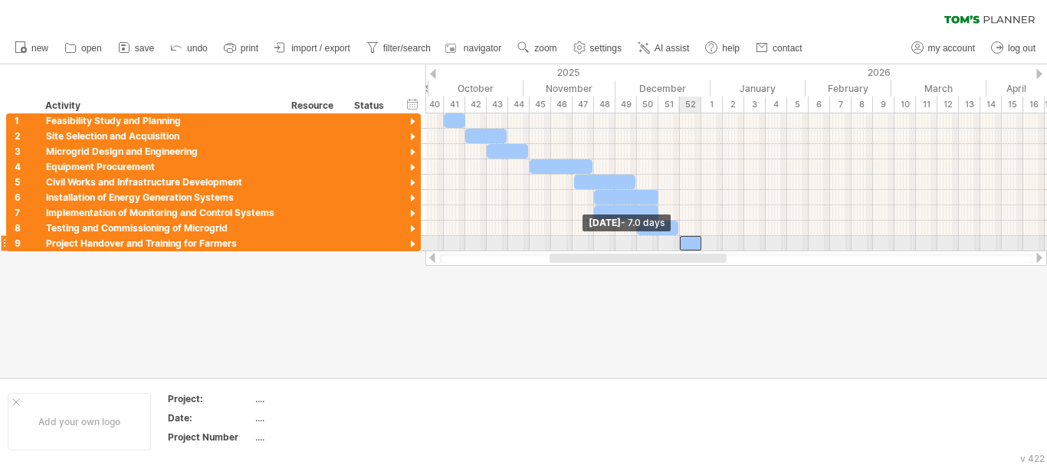
drag, startPoint x: 671, startPoint y: 242, endPoint x: 681, endPoint y: 244, distance: 10.1
click at [681, 244] on span at bounding box center [680, 243] width 6 height 15
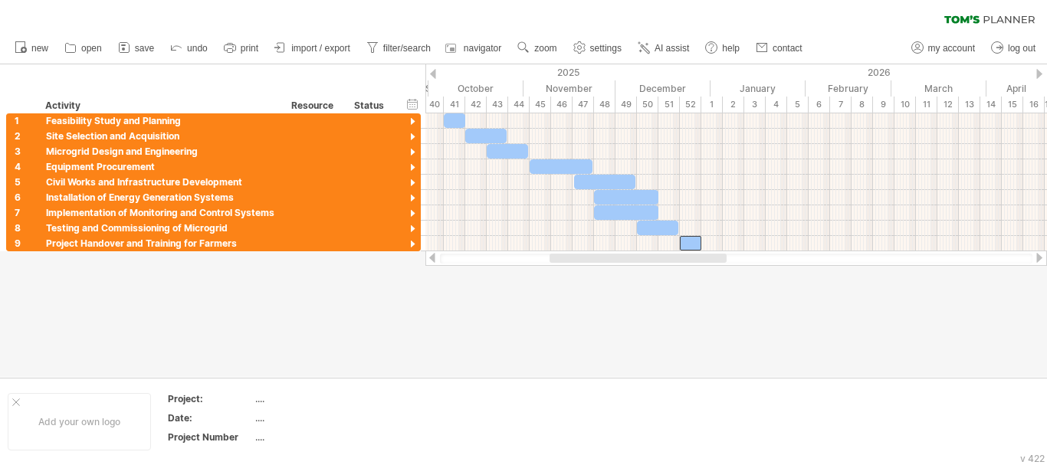
click at [692, 348] on div at bounding box center [523, 220] width 1047 height 313
